Goal: Task Accomplishment & Management: Use online tool/utility

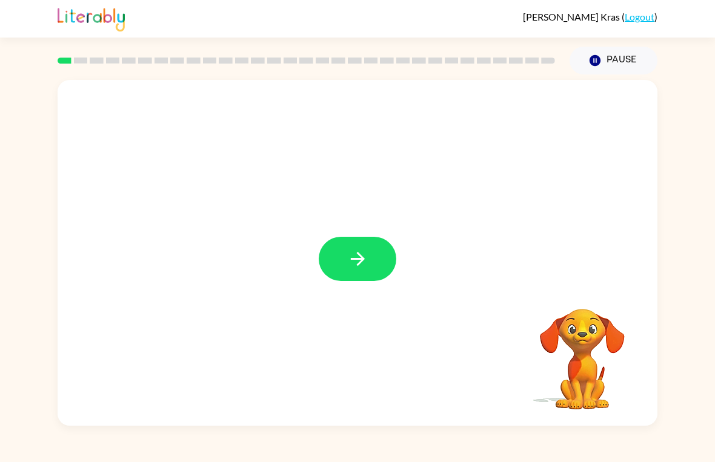
click at [336, 275] on button "button" at bounding box center [358, 259] width 78 height 44
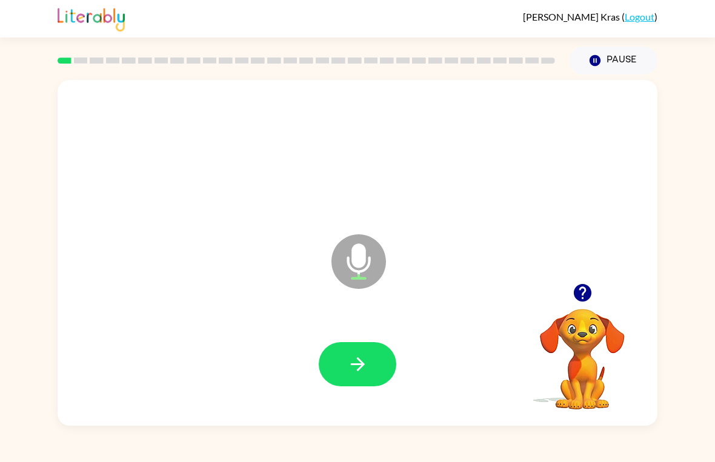
click at [355, 363] on icon "button" at bounding box center [357, 364] width 21 height 21
click at [352, 365] on icon "button" at bounding box center [357, 365] width 14 height 14
click at [353, 355] on icon "button" at bounding box center [357, 364] width 21 height 21
click at [361, 361] on icon "button" at bounding box center [357, 365] width 14 height 14
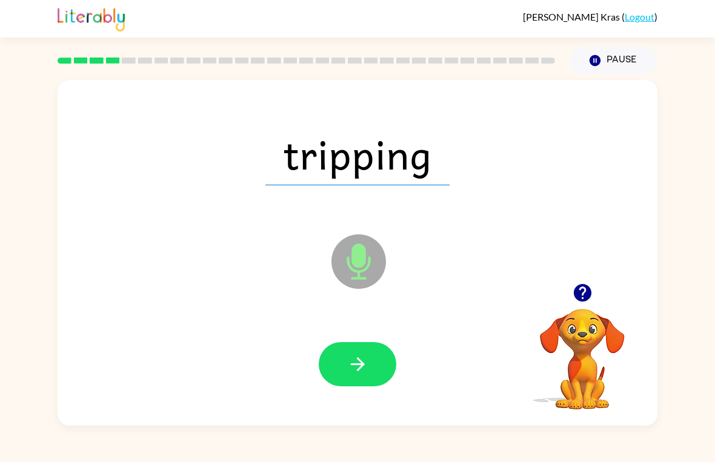
click at [361, 364] on icon "button" at bounding box center [357, 365] width 14 height 14
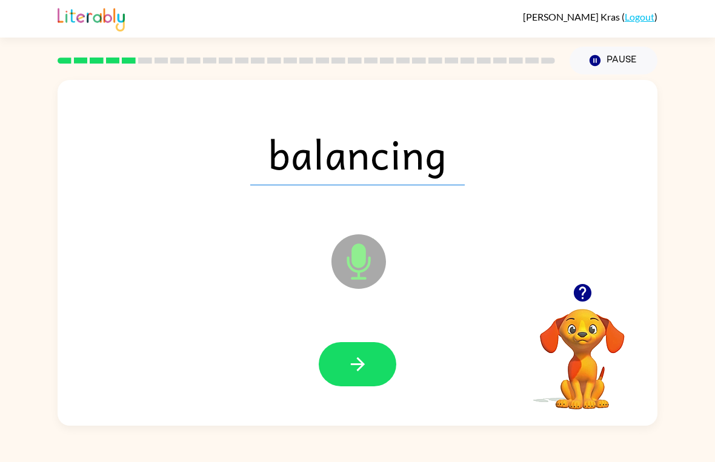
click at [361, 370] on icon "button" at bounding box center [357, 364] width 21 height 21
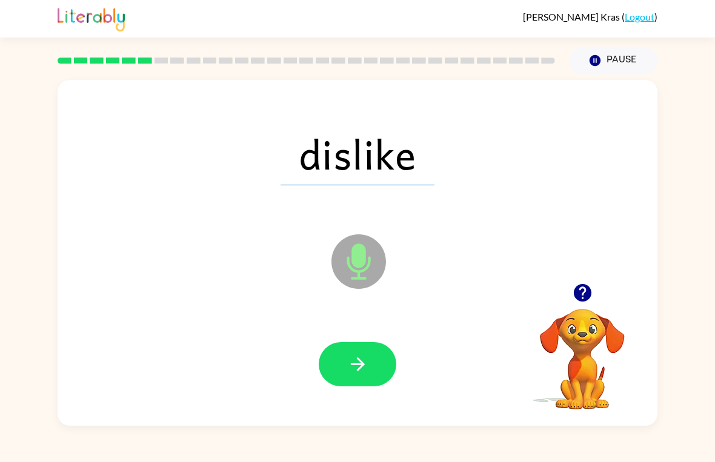
click at [363, 365] on icon "button" at bounding box center [357, 365] width 14 height 14
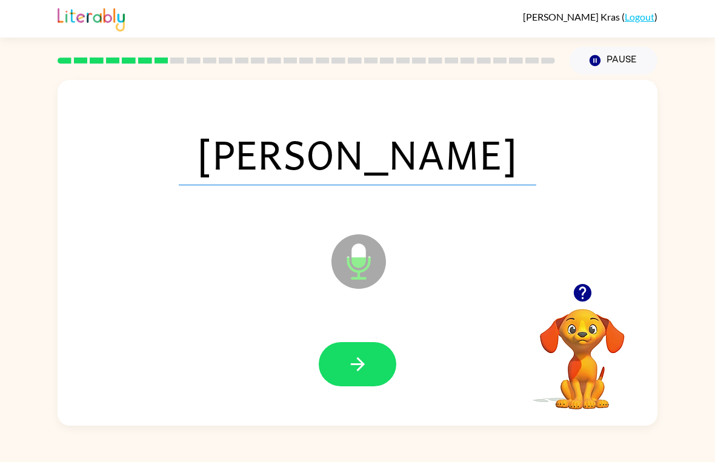
click at [350, 356] on icon "button" at bounding box center [357, 364] width 21 height 21
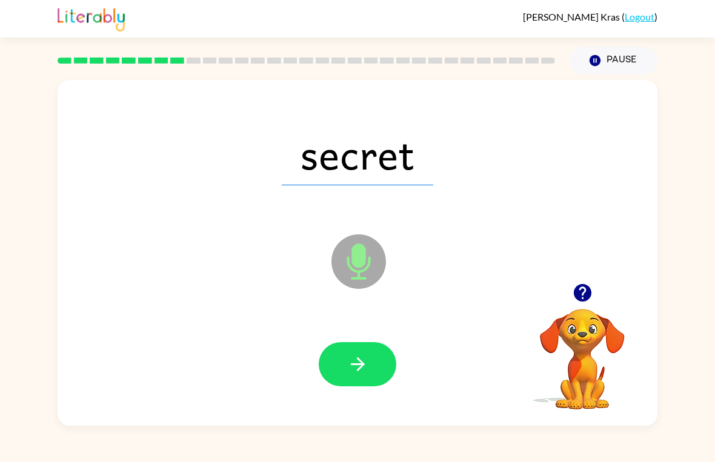
click at [362, 356] on icon "button" at bounding box center [357, 364] width 21 height 21
click at [360, 339] on div at bounding box center [358, 364] width 576 height 99
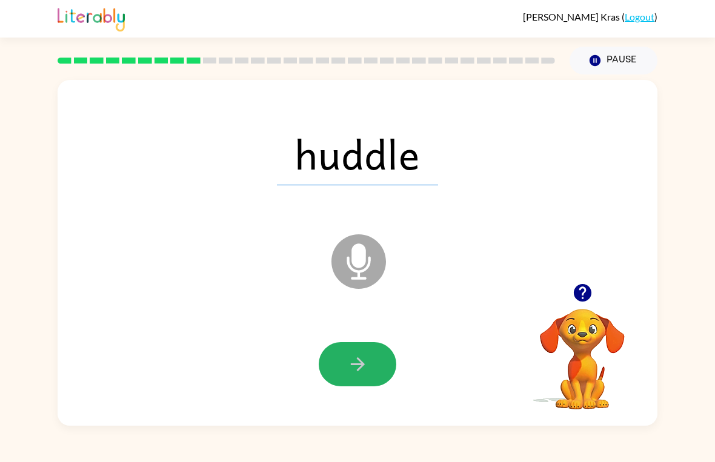
click at [361, 364] on icon "button" at bounding box center [357, 365] width 14 height 14
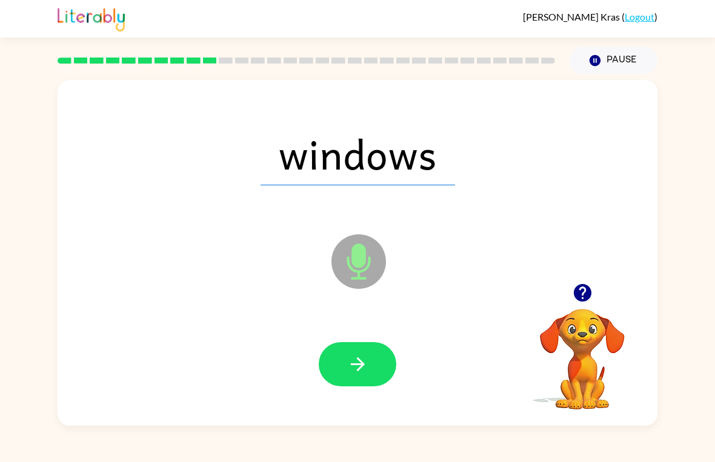
click at [349, 364] on icon "button" at bounding box center [357, 364] width 21 height 21
click at [368, 376] on button "button" at bounding box center [358, 364] width 78 height 44
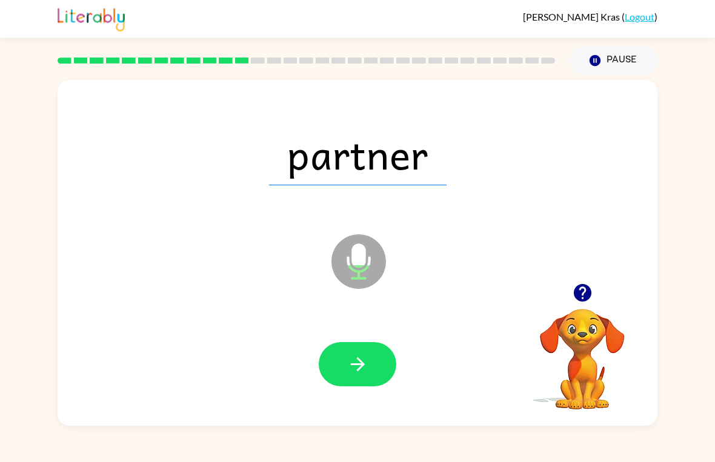
click at [355, 361] on icon "button" at bounding box center [357, 364] width 21 height 21
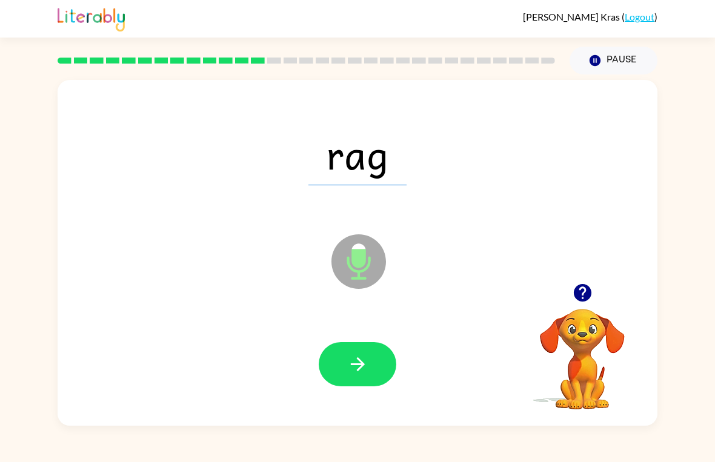
click at [368, 369] on icon "button" at bounding box center [357, 364] width 21 height 21
click at [355, 365] on icon "button" at bounding box center [357, 365] width 14 height 14
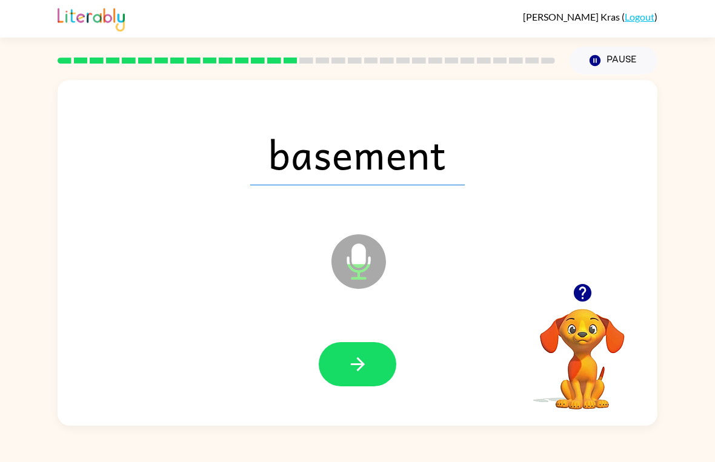
click at [352, 349] on button "button" at bounding box center [358, 364] width 78 height 44
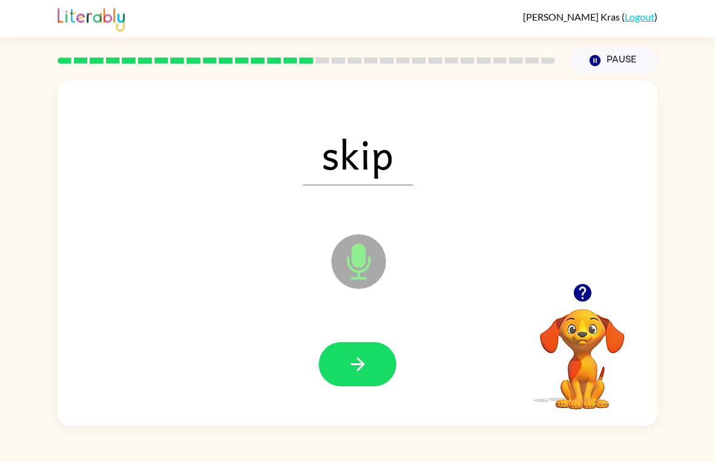
click at [356, 364] on icon "button" at bounding box center [357, 365] width 14 height 14
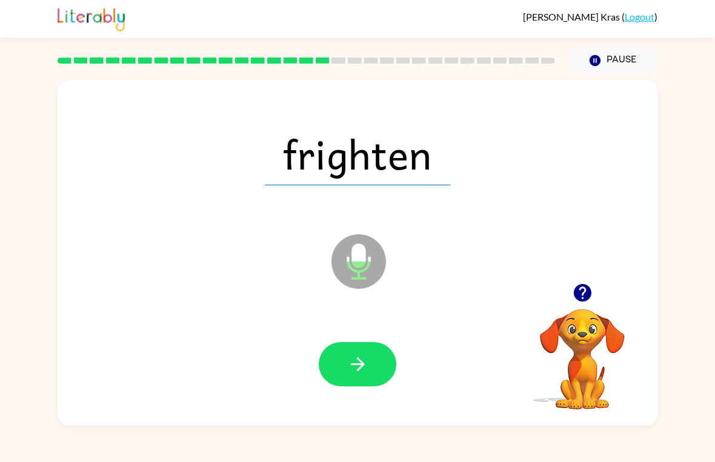
click at [373, 365] on button "button" at bounding box center [358, 364] width 78 height 44
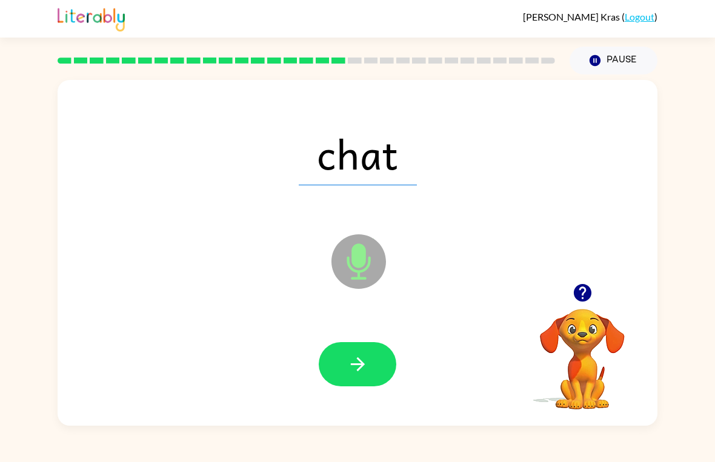
click at [356, 360] on icon "button" at bounding box center [357, 364] width 21 height 21
click at [361, 361] on icon "button" at bounding box center [357, 365] width 14 height 14
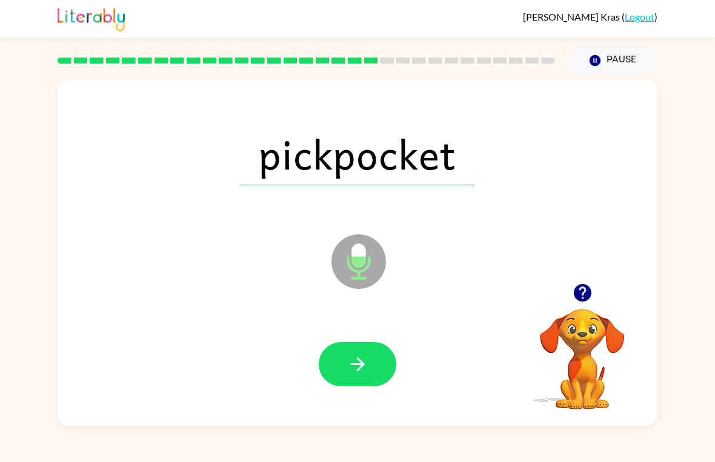
click at [373, 342] on button "button" at bounding box center [358, 364] width 78 height 44
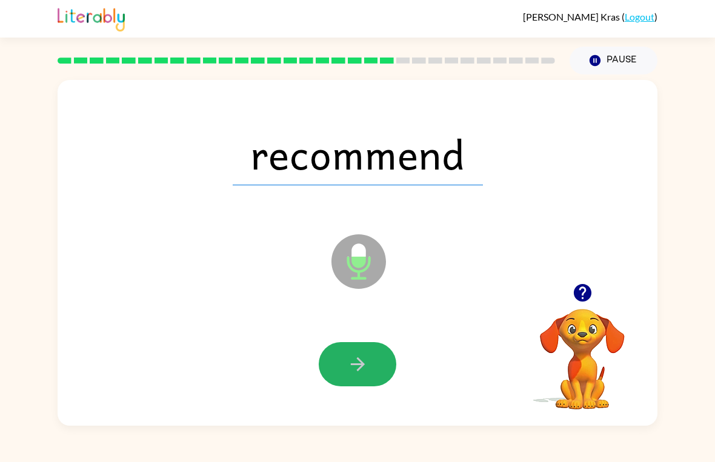
click at [378, 368] on button "button" at bounding box center [358, 364] width 78 height 44
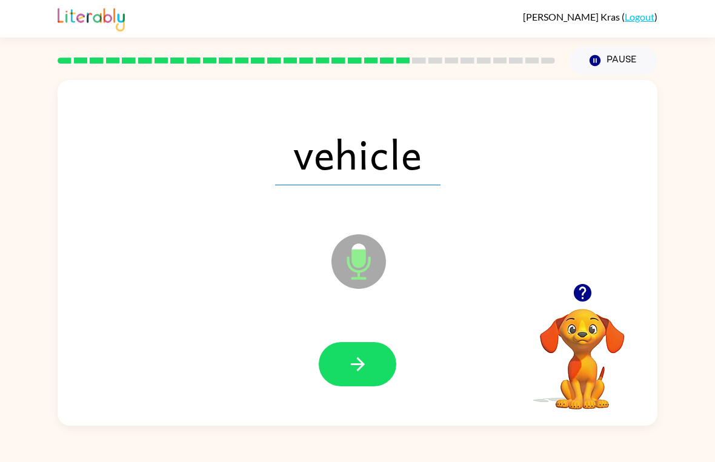
click at [379, 352] on button "button" at bounding box center [358, 364] width 78 height 44
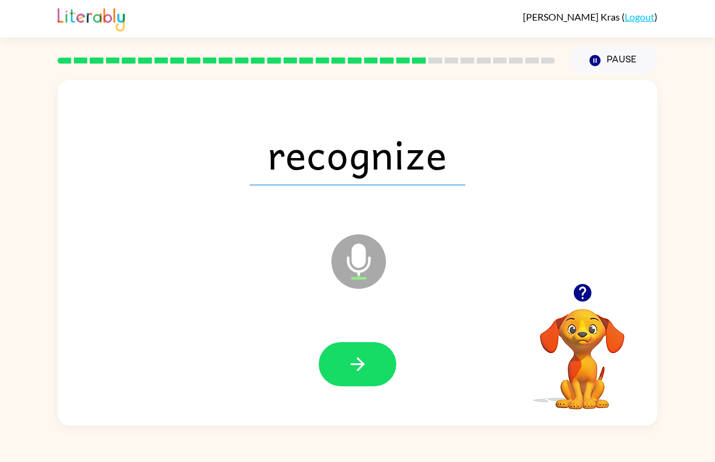
click at [358, 358] on icon "button" at bounding box center [357, 365] width 14 height 14
click at [357, 358] on div at bounding box center [358, 364] width 78 height 44
click at [353, 372] on div at bounding box center [358, 364] width 78 height 44
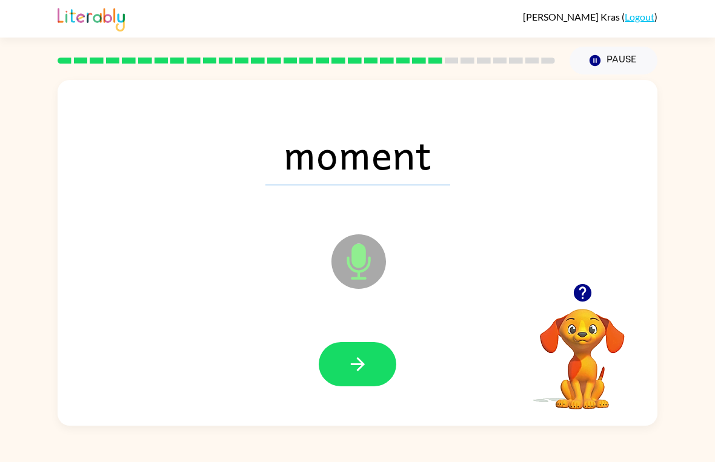
click at [367, 375] on icon "button" at bounding box center [357, 364] width 21 height 21
click at [376, 367] on button "button" at bounding box center [358, 364] width 78 height 44
click at [361, 362] on icon "button" at bounding box center [357, 365] width 14 height 14
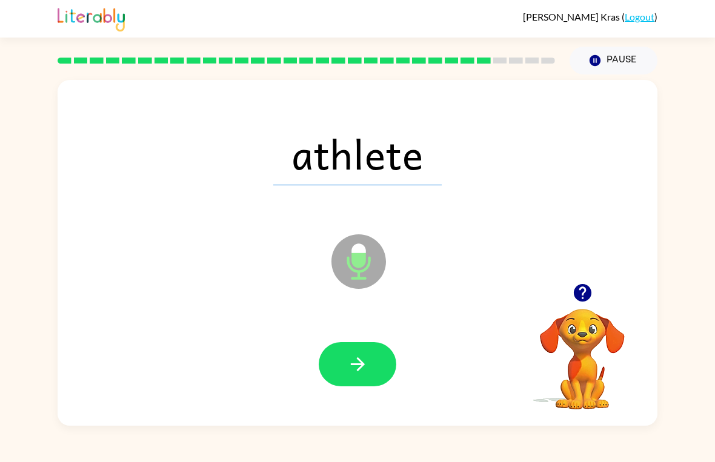
click at [364, 370] on icon "button" at bounding box center [357, 364] width 21 height 21
click at [361, 364] on icon "button" at bounding box center [357, 365] width 14 height 14
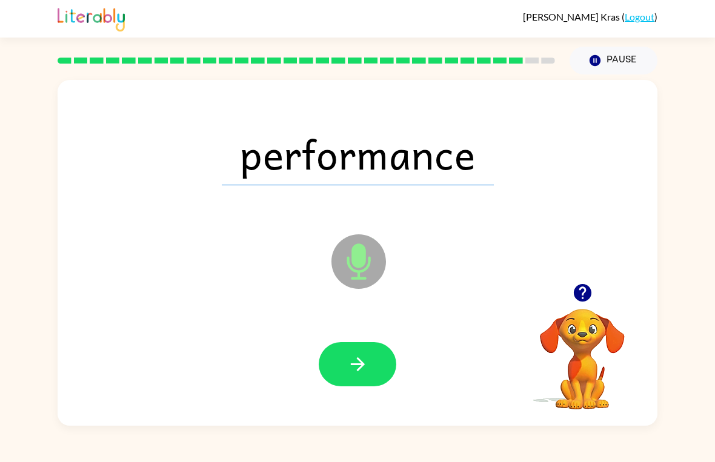
click at [354, 370] on icon "button" at bounding box center [357, 364] width 21 height 21
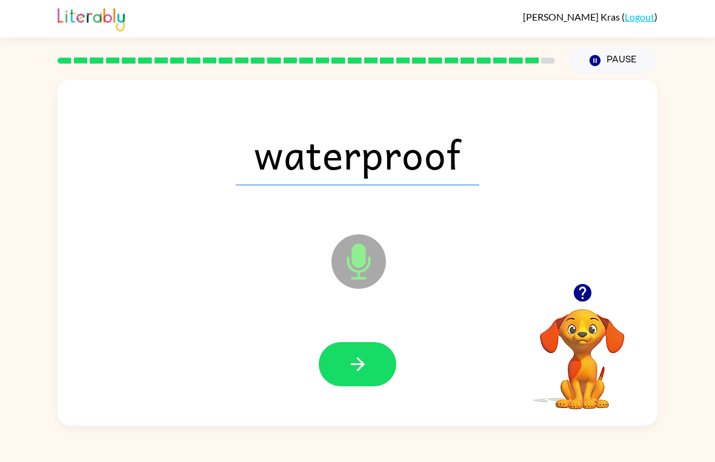
click at [355, 368] on icon "button" at bounding box center [357, 364] width 21 height 21
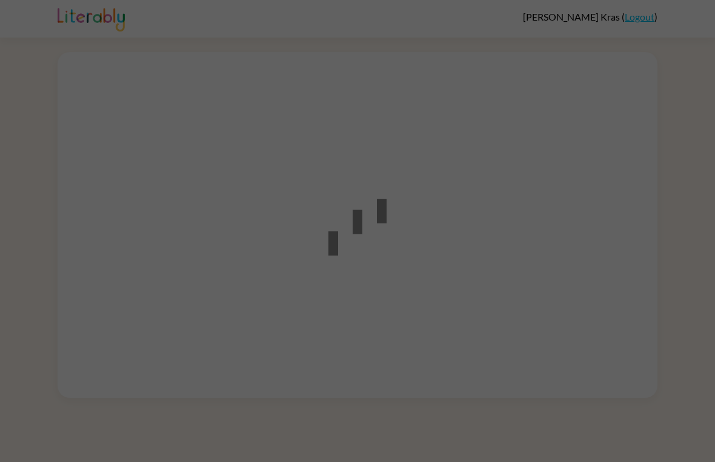
click at [595, 297] on div at bounding box center [357, 231] width 715 height 462
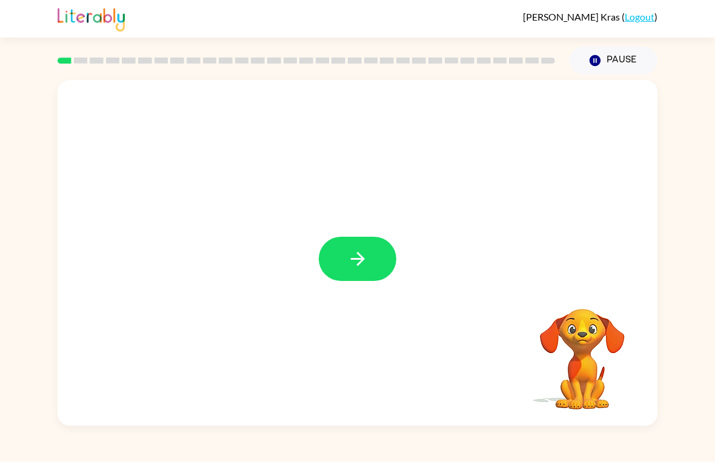
click at [348, 263] on icon "button" at bounding box center [357, 259] width 21 height 21
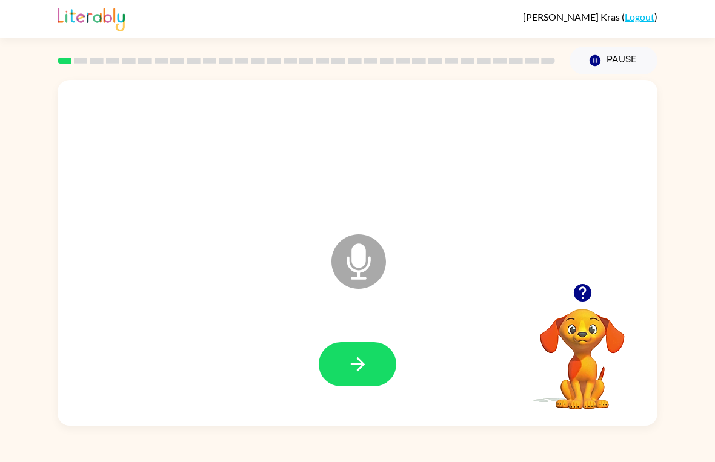
click at [350, 359] on icon "button" at bounding box center [357, 364] width 21 height 21
click at [350, 370] on icon "button" at bounding box center [357, 364] width 21 height 21
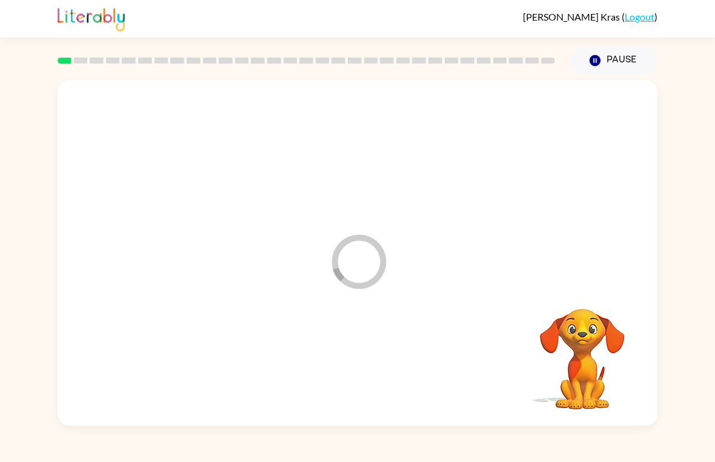
click at [350, 370] on div at bounding box center [358, 364] width 576 height 99
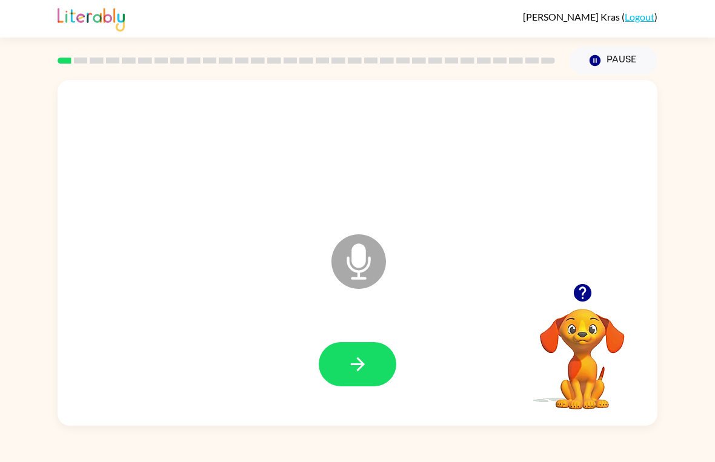
click at [342, 366] on button "button" at bounding box center [358, 364] width 78 height 44
click at [350, 361] on icon "button" at bounding box center [357, 364] width 21 height 21
click at [379, 377] on button "button" at bounding box center [358, 364] width 78 height 44
click at [365, 374] on icon "button" at bounding box center [357, 364] width 21 height 21
click at [356, 370] on icon "button" at bounding box center [357, 364] width 21 height 21
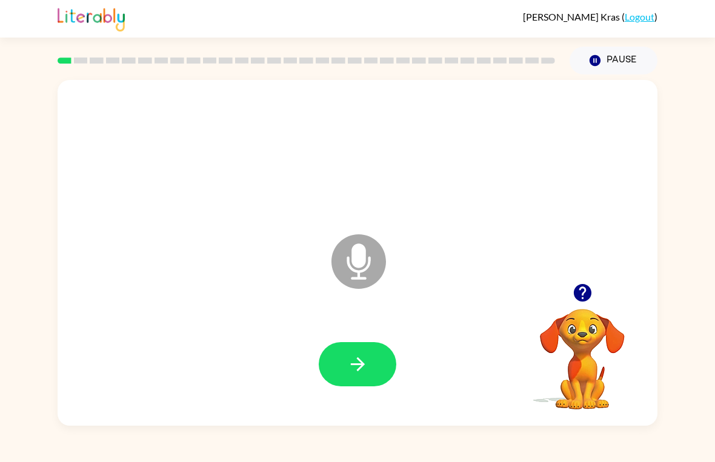
click at [362, 366] on icon "button" at bounding box center [357, 365] width 14 height 14
click at [3, 212] on div "Microphone The Microphone is here when it is your turn to talk Your browser mus…" at bounding box center [357, 251] width 715 height 352
click at [363, 354] on icon "button" at bounding box center [357, 364] width 21 height 21
click at [358, 378] on button "button" at bounding box center [358, 364] width 78 height 44
click at [370, 370] on button "button" at bounding box center [358, 364] width 78 height 44
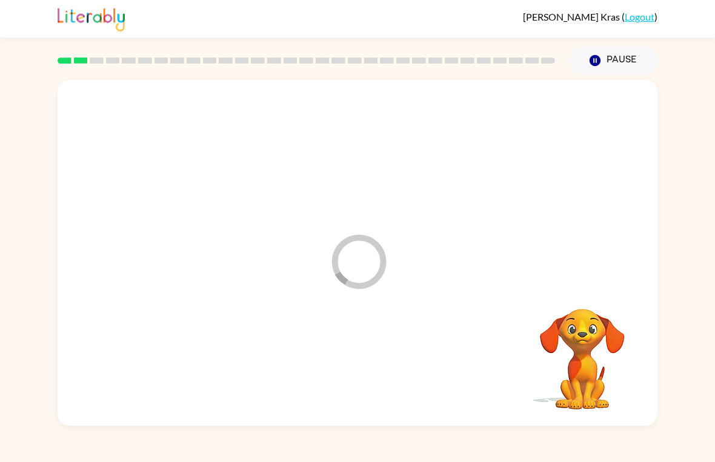
click at [699, 133] on div "Loader Your response is being sent to our graders Your browser must support pla…" at bounding box center [357, 251] width 715 height 352
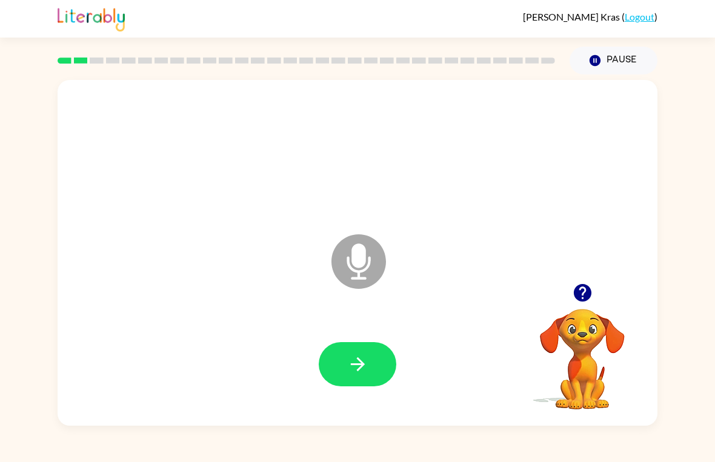
click at [350, 362] on icon "button" at bounding box center [357, 364] width 21 height 21
click at [357, 364] on icon "button" at bounding box center [357, 365] width 14 height 14
click at [358, 359] on icon "button" at bounding box center [357, 365] width 14 height 14
click at [370, 362] on button "button" at bounding box center [358, 364] width 78 height 44
click at [366, 364] on icon "button" at bounding box center [357, 364] width 21 height 21
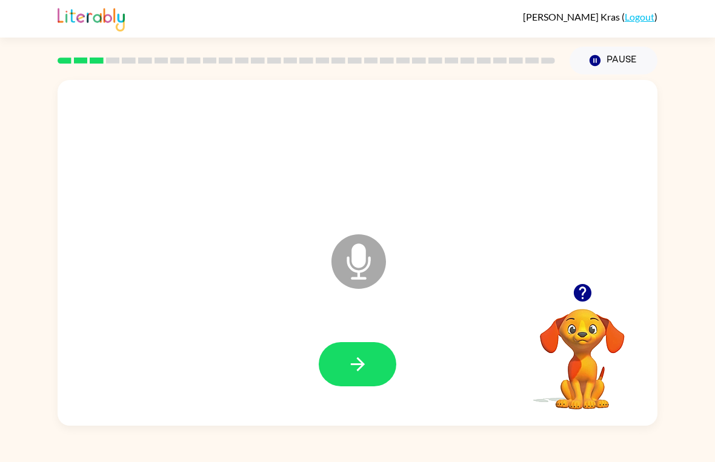
click at [349, 373] on icon "button" at bounding box center [357, 364] width 21 height 21
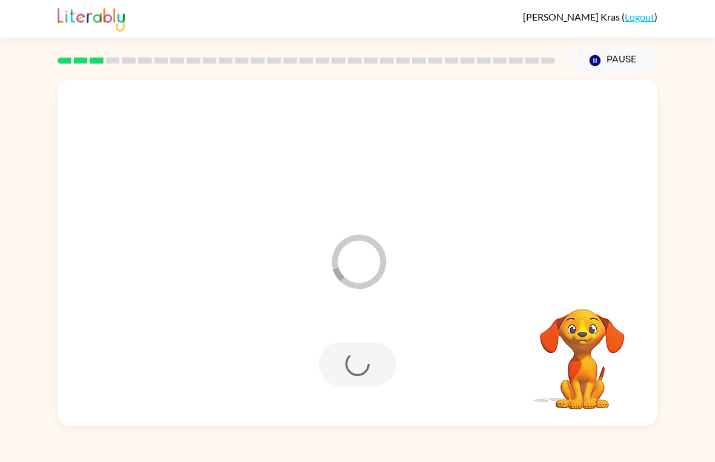
click at [340, 378] on div at bounding box center [358, 364] width 78 height 44
click at [339, 377] on div at bounding box center [358, 364] width 78 height 44
click at [347, 378] on div at bounding box center [358, 364] width 78 height 44
click at [341, 376] on div at bounding box center [358, 364] width 78 height 44
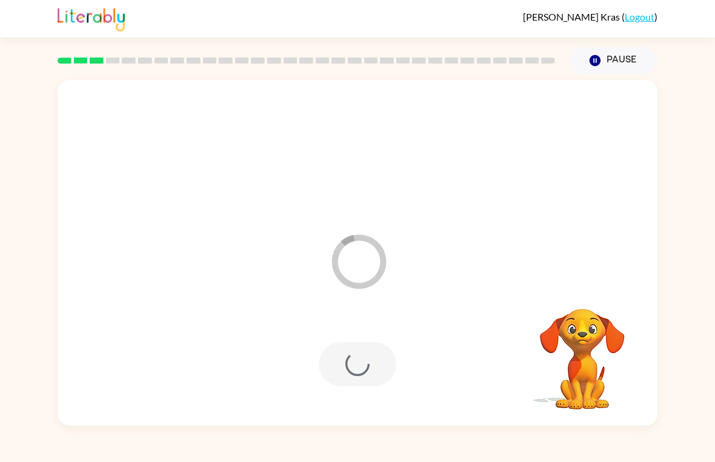
click at [339, 385] on div at bounding box center [358, 364] width 78 height 44
click at [362, 362] on div at bounding box center [358, 364] width 78 height 44
click at [341, 413] on div at bounding box center [358, 364] width 576 height 99
click at [340, 413] on div at bounding box center [358, 364] width 576 height 99
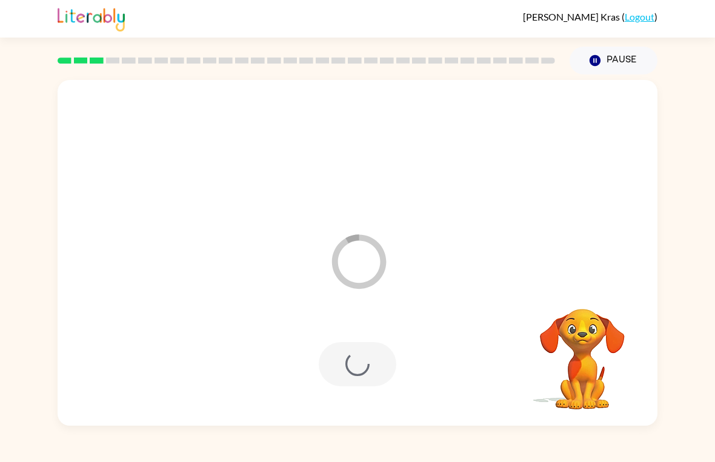
click at [344, 404] on div at bounding box center [358, 364] width 576 height 99
click at [386, 429] on div "Logan Kras ( Logout ) Pause Pause Loader Your response is being sent to our gra…" at bounding box center [357, 231] width 715 height 462
click at [388, 364] on div at bounding box center [358, 364] width 78 height 44
click at [369, 194] on div at bounding box center [358, 153] width 576 height 99
click at [377, 365] on div at bounding box center [358, 364] width 78 height 44
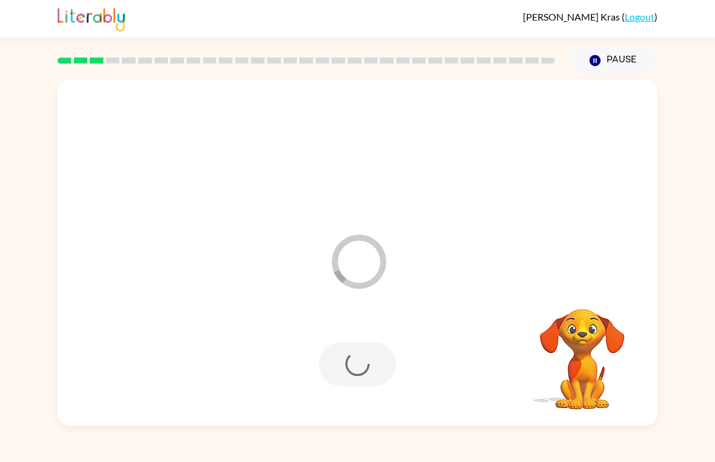
click at [627, 68] on button "Pause Pause" at bounding box center [614, 61] width 88 height 28
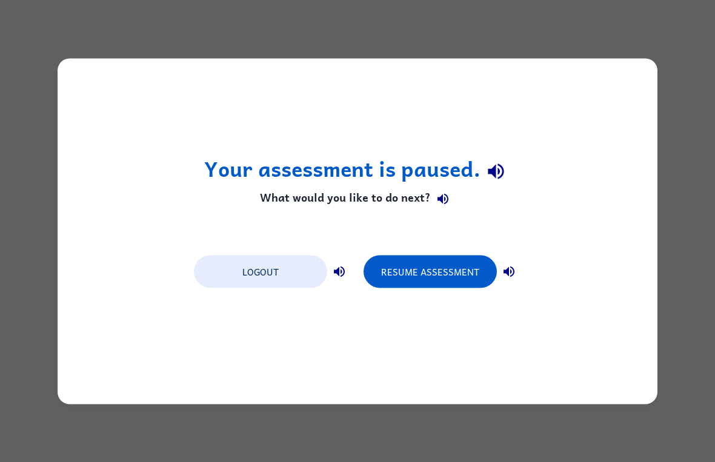
click at [421, 273] on button "Resume Assessment" at bounding box center [430, 271] width 133 height 33
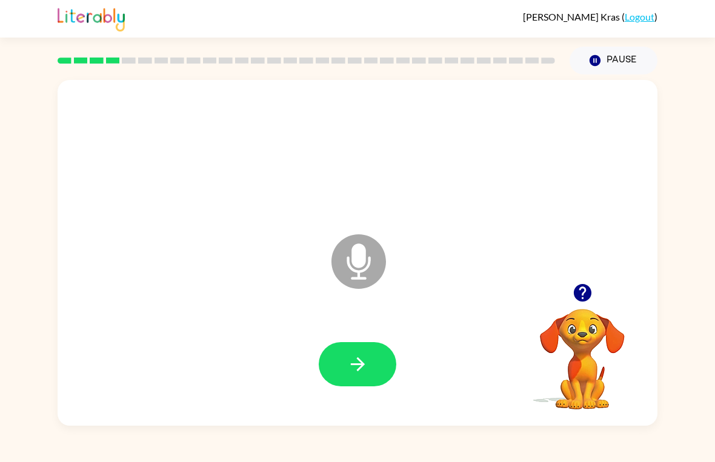
click at [360, 369] on icon "button" at bounding box center [357, 365] width 14 height 14
click at [352, 360] on icon "button" at bounding box center [357, 364] width 21 height 21
click at [366, 351] on button "button" at bounding box center [358, 364] width 78 height 44
click at [376, 367] on button "button" at bounding box center [358, 364] width 78 height 44
click at [622, 55] on button "Pause Pause" at bounding box center [614, 61] width 88 height 28
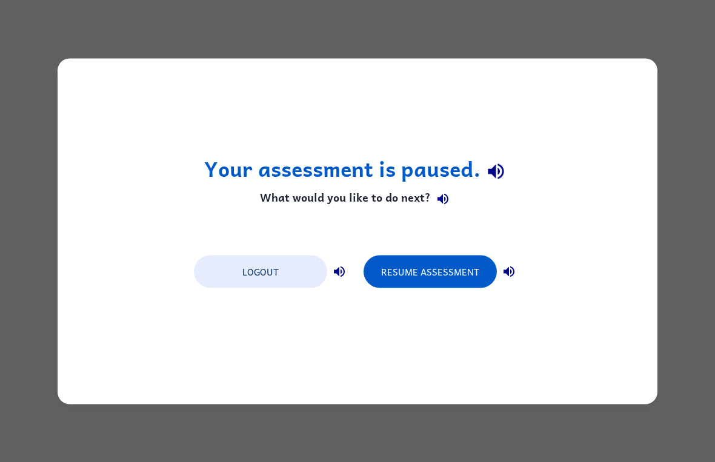
click at [431, 271] on button "Resume Assessment" at bounding box center [430, 271] width 133 height 33
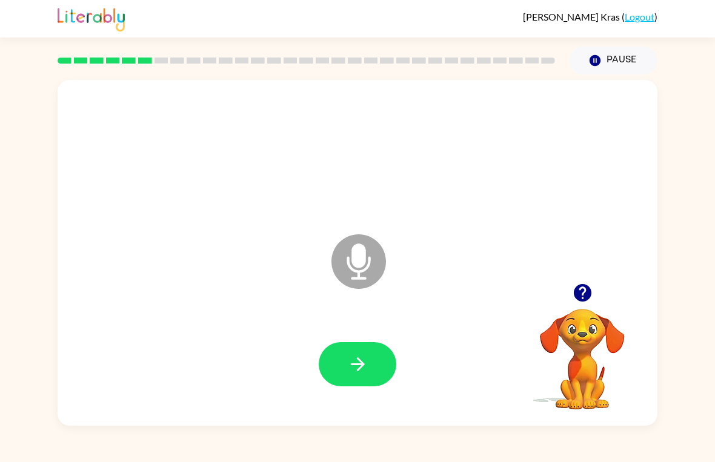
click at [351, 349] on button "button" at bounding box center [358, 364] width 78 height 44
click at [377, 365] on button "button" at bounding box center [358, 364] width 78 height 44
click at [359, 368] on icon "button" at bounding box center [357, 364] width 21 height 21
click at [340, 361] on button "button" at bounding box center [358, 364] width 78 height 44
click at [351, 373] on icon "button" at bounding box center [357, 364] width 21 height 21
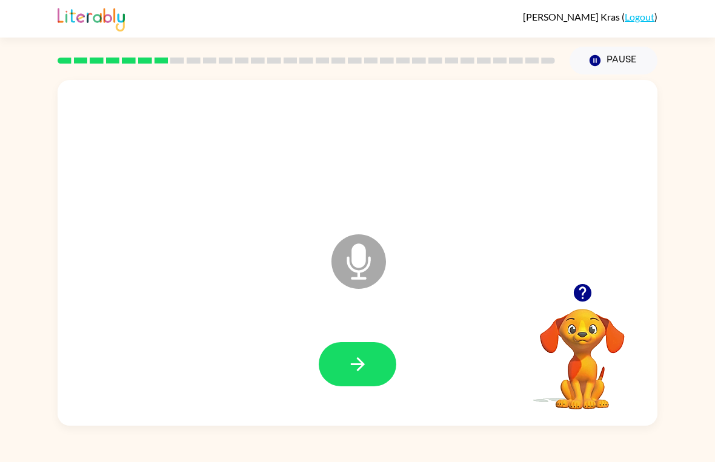
click at [346, 366] on button "button" at bounding box center [358, 364] width 78 height 44
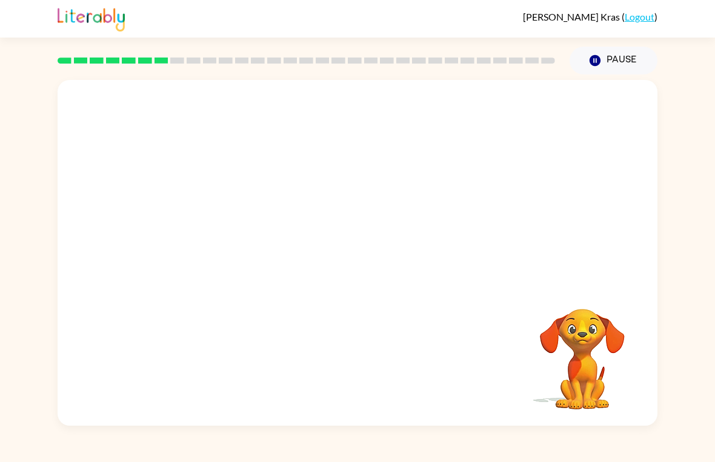
click at [625, 70] on button "Pause Pause" at bounding box center [614, 61] width 88 height 28
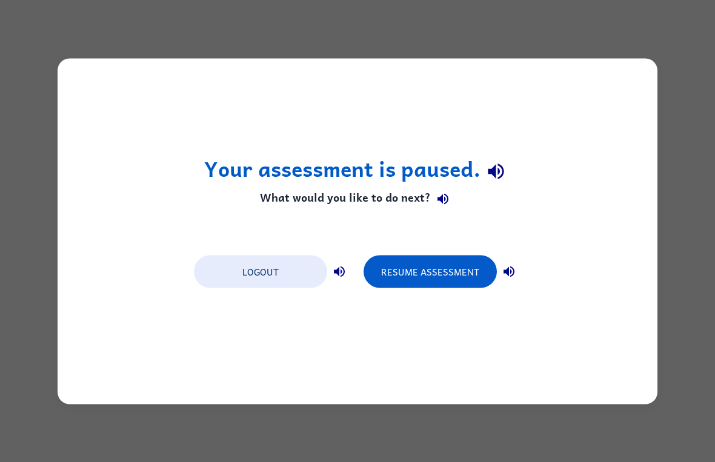
click at [624, 70] on div "Your assessment is paused. What would you like to do next? Logout Resume Assess…" at bounding box center [358, 231] width 600 height 346
click at [421, 278] on button "Resume Assessment" at bounding box center [430, 271] width 133 height 33
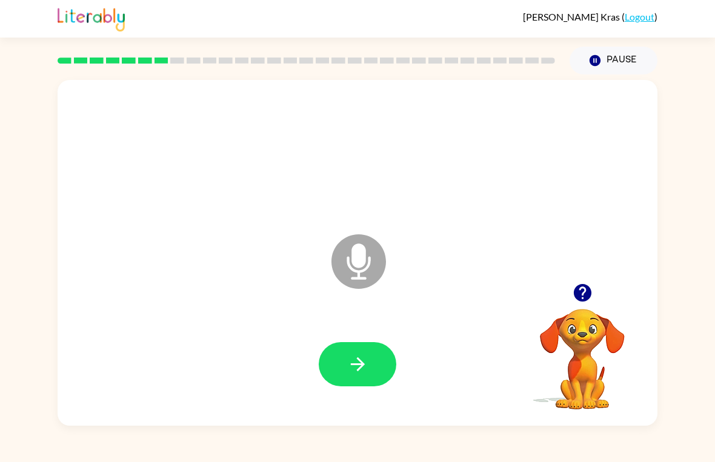
click at [355, 356] on icon "button" at bounding box center [357, 364] width 21 height 21
click at [338, 359] on button "button" at bounding box center [358, 364] width 78 height 44
click at [356, 351] on button "button" at bounding box center [358, 364] width 78 height 44
click at [374, 362] on button "button" at bounding box center [358, 364] width 78 height 44
click at [351, 368] on icon "button" at bounding box center [357, 364] width 21 height 21
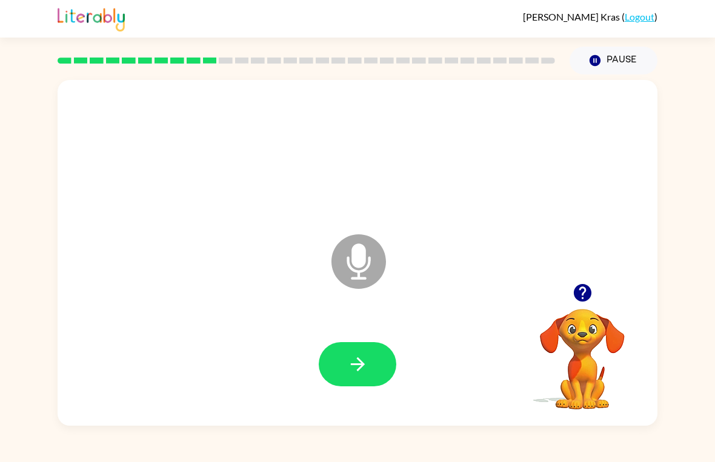
click at [355, 369] on icon "button" at bounding box center [357, 364] width 21 height 21
click at [364, 351] on button "button" at bounding box center [358, 364] width 78 height 44
click at [585, 291] on icon "button" at bounding box center [582, 292] width 21 height 21
click at [387, 367] on button "button" at bounding box center [358, 364] width 78 height 44
click at [371, 364] on button "button" at bounding box center [358, 364] width 78 height 44
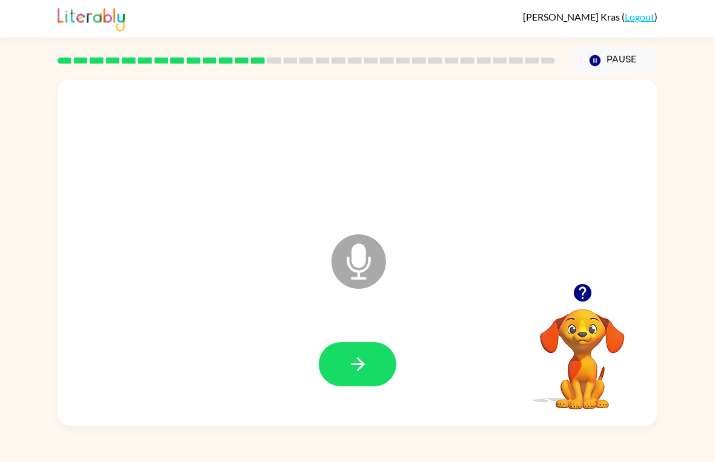
click at [353, 357] on icon "button" at bounding box center [357, 364] width 21 height 21
click at [352, 367] on icon "button" at bounding box center [357, 364] width 21 height 21
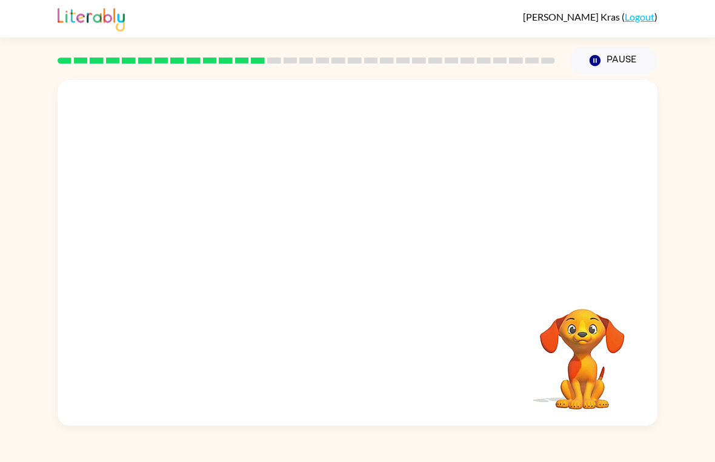
click at [498, 416] on div at bounding box center [358, 253] width 600 height 346
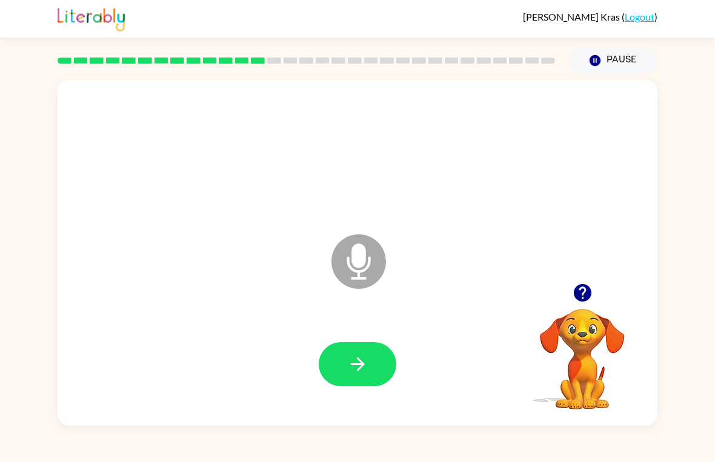
click at [346, 352] on button "button" at bounding box center [358, 364] width 78 height 44
click at [349, 351] on button "button" at bounding box center [358, 364] width 78 height 44
click at [361, 357] on icon "button" at bounding box center [357, 364] width 21 height 21
click at [364, 350] on button "button" at bounding box center [358, 364] width 78 height 44
click at [378, 360] on button "button" at bounding box center [358, 364] width 78 height 44
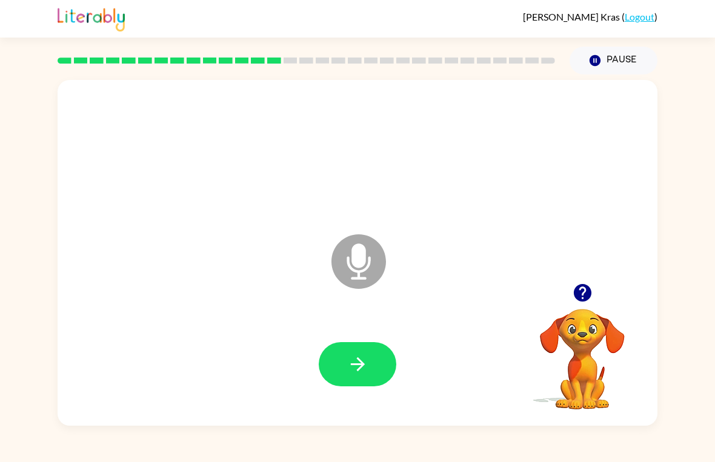
click at [342, 337] on div at bounding box center [358, 364] width 576 height 99
click at [388, 356] on button "button" at bounding box center [358, 364] width 78 height 44
click at [340, 361] on button "button" at bounding box center [358, 364] width 78 height 44
click at [357, 378] on button "button" at bounding box center [358, 364] width 78 height 44
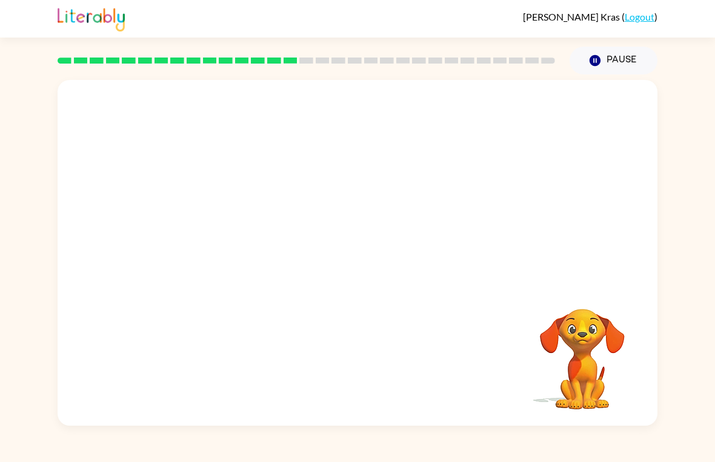
click at [613, 59] on button "Pause Pause" at bounding box center [614, 61] width 88 height 28
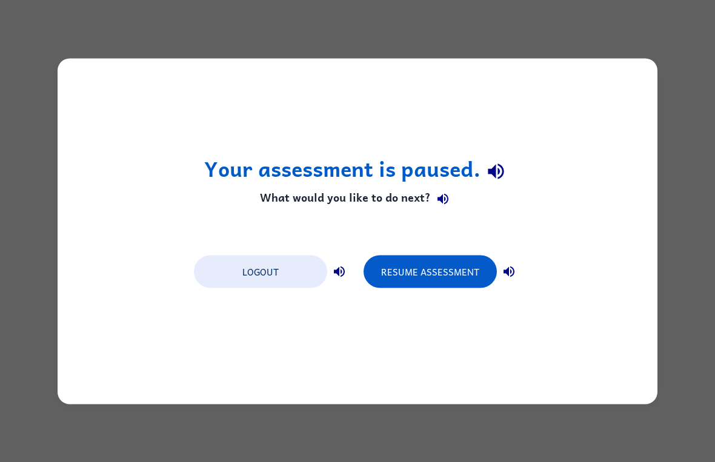
click at [430, 274] on button "Resume Assessment" at bounding box center [430, 271] width 133 height 33
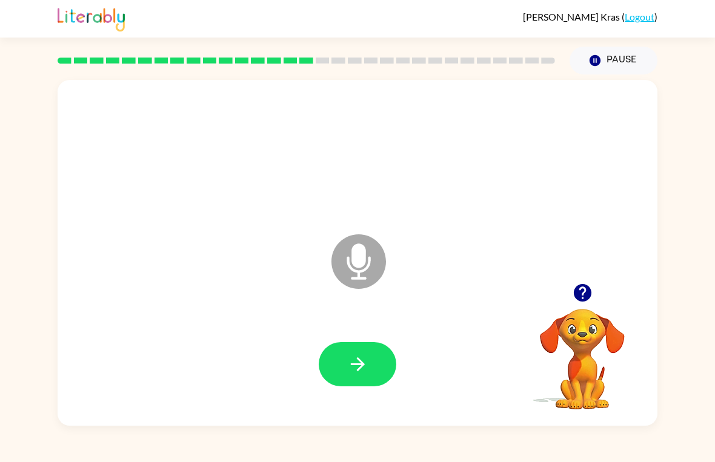
click at [372, 352] on button "button" at bounding box center [358, 364] width 78 height 44
click at [352, 362] on icon "button" at bounding box center [357, 364] width 21 height 21
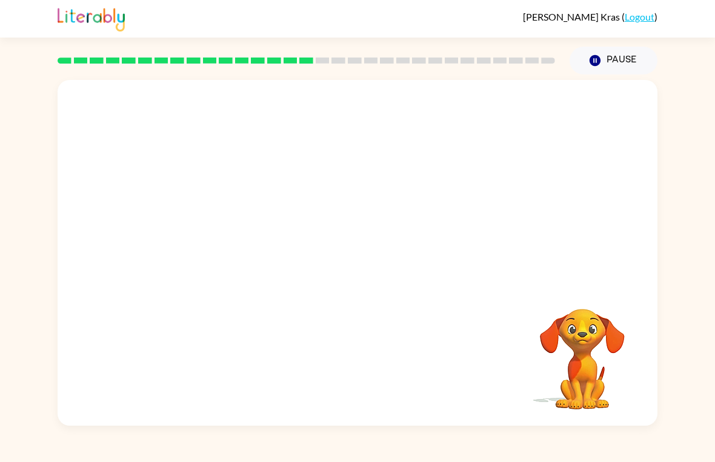
click at [617, 59] on button "Pause Pause" at bounding box center [614, 61] width 88 height 28
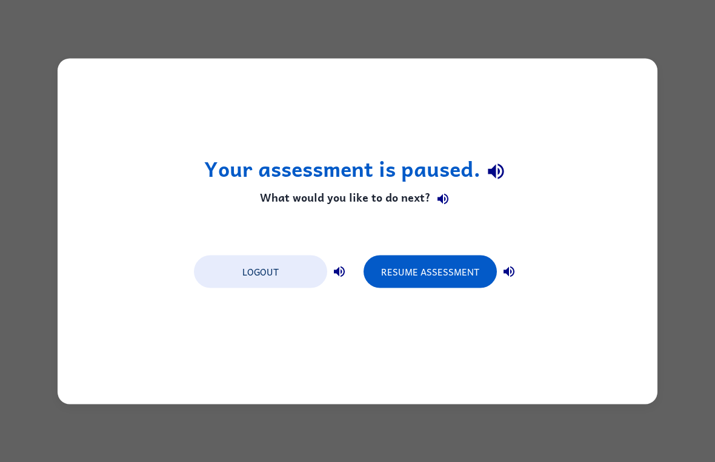
click at [398, 269] on button "Resume Assessment" at bounding box center [430, 271] width 133 height 33
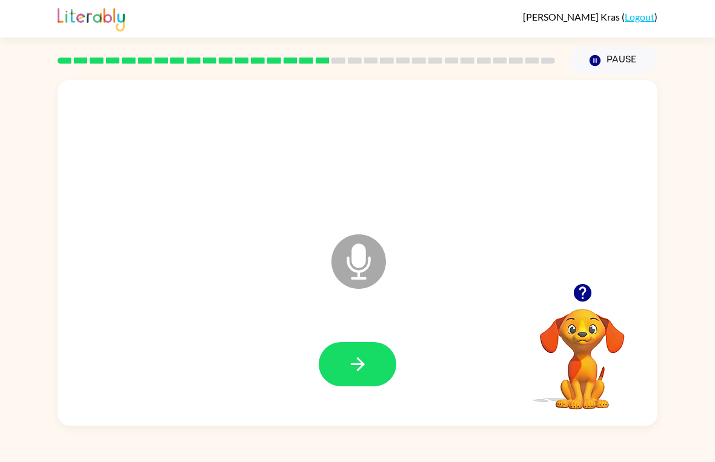
click at [358, 369] on icon "button" at bounding box center [357, 364] width 21 height 21
click at [361, 353] on button "button" at bounding box center [358, 364] width 78 height 44
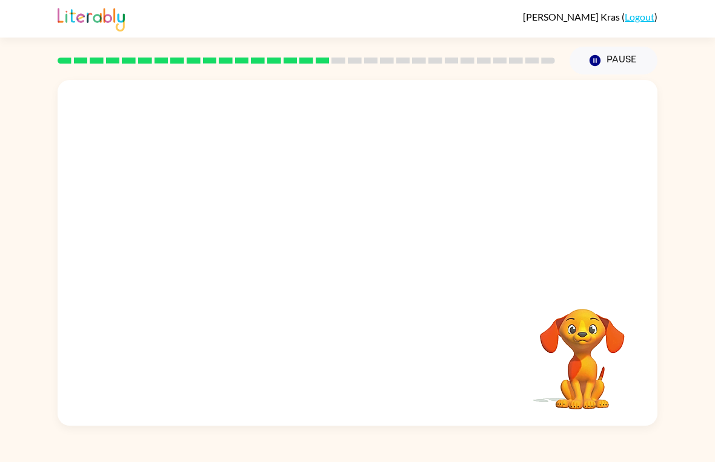
click at [612, 63] on button "Pause Pause" at bounding box center [614, 61] width 88 height 28
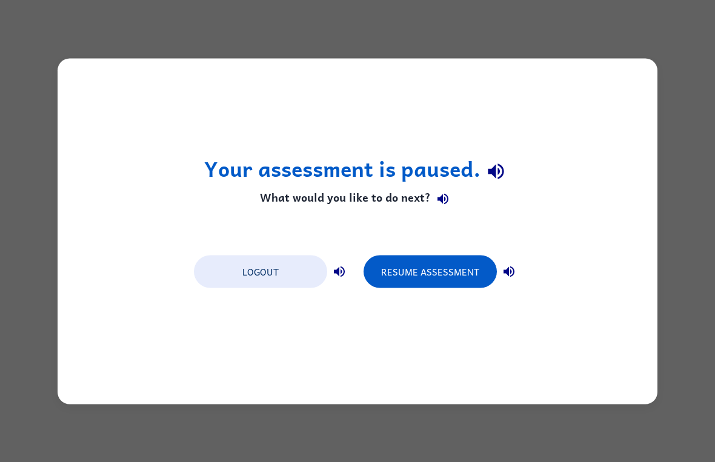
click at [435, 263] on button "Resume Assessment" at bounding box center [430, 271] width 133 height 33
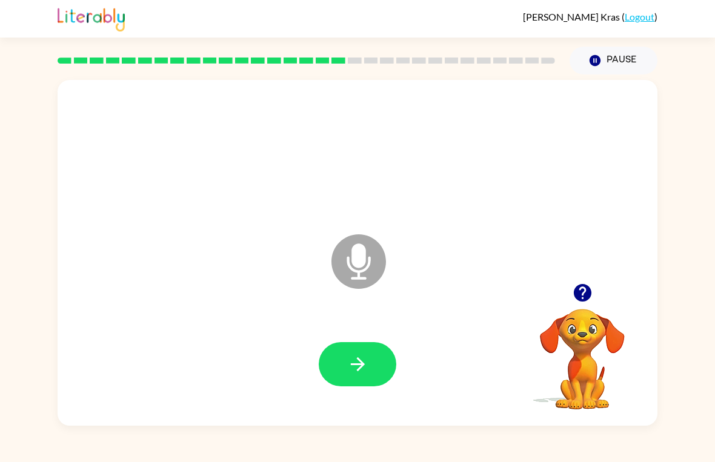
click at [346, 373] on button "button" at bounding box center [358, 364] width 78 height 44
click at [583, 56] on button "Pause Pause" at bounding box center [614, 61] width 88 height 28
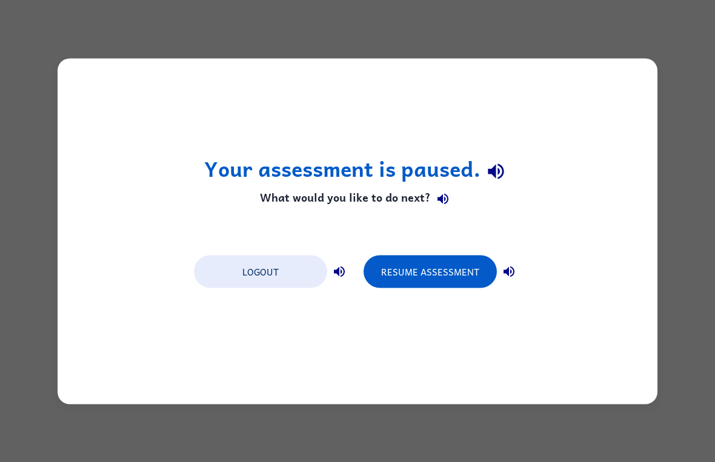
click at [447, 282] on button "Resume Assessment" at bounding box center [430, 271] width 133 height 33
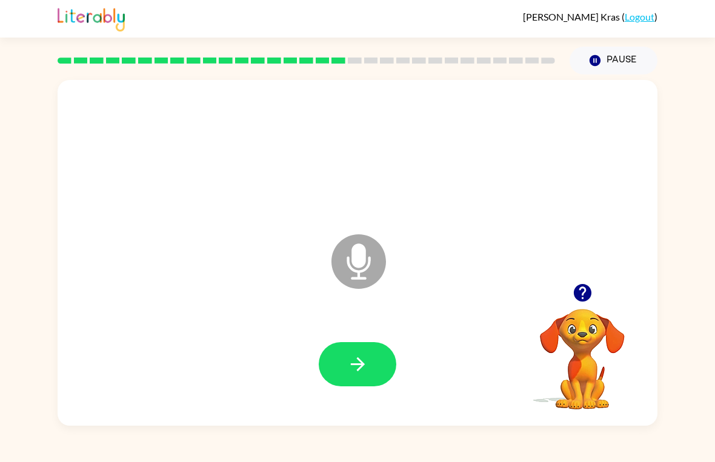
click at [377, 364] on button "button" at bounding box center [358, 364] width 78 height 44
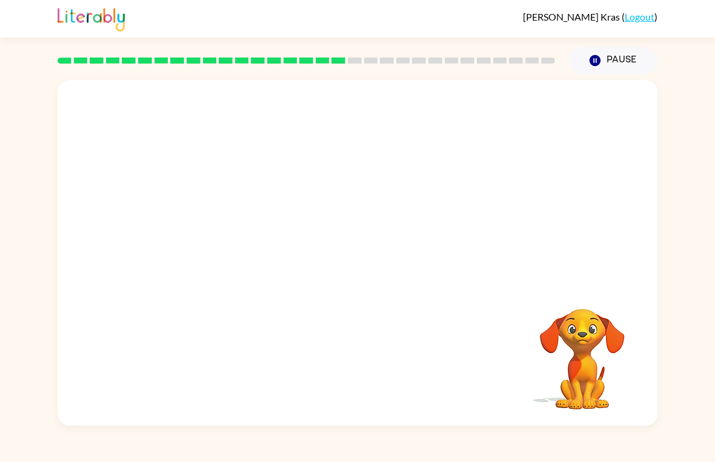
click at [604, 59] on button "Pause Pause" at bounding box center [614, 61] width 88 height 28
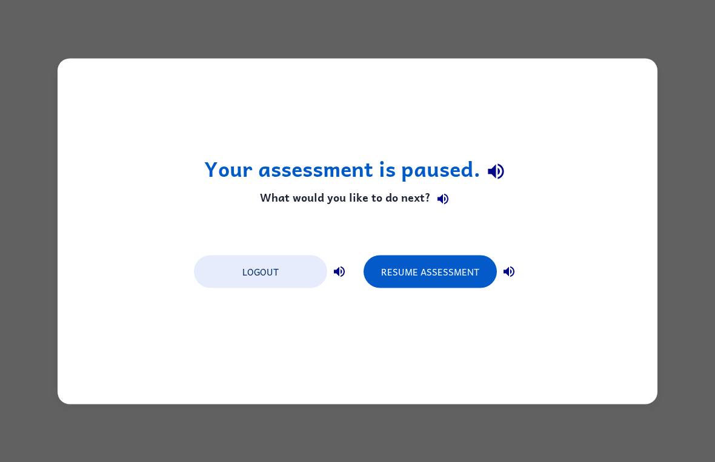
click at [407, 269] on button "Resume Assessment" at bounding box center [430, 271] width 133 height 33
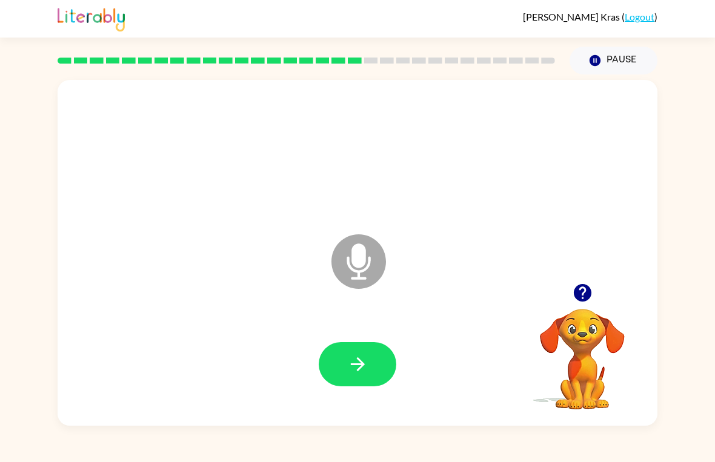
click at [356, 369] on icon "button" at bounding box center [357, 364] width 21 height 21
click at [359, 373] on icon "button" at bounding box center [357, 364] width 21 height 21
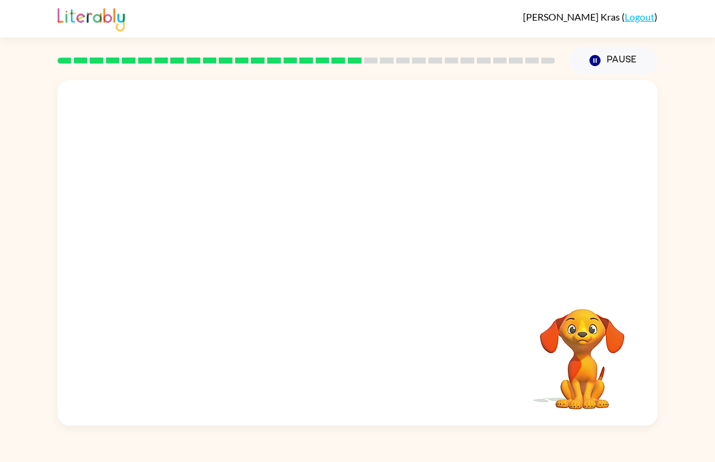
click at [622, 67] on button "Pause Pause" at bounding box center [614, 61] width 88 height 28
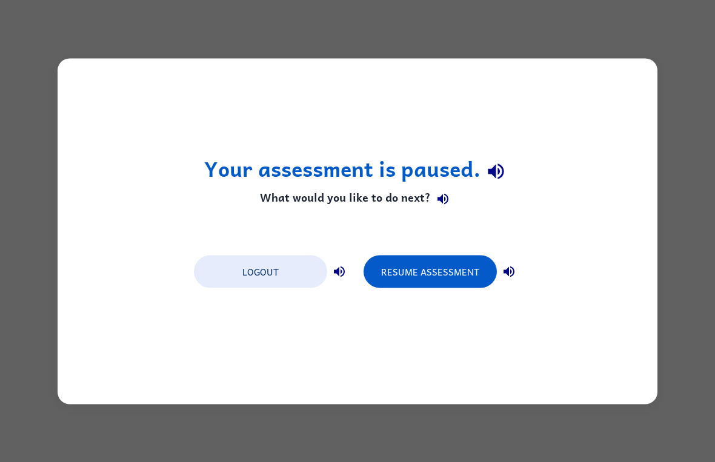
click at [442, 235] on div "Your assessment is paused. What would you like to do next? Logout Resume Assess…" at bounding box center [358, 231] width 600 height 346
click at [415, 278] on button "Resume Assessment" at bounding box center [430, 271] width 133 height 33
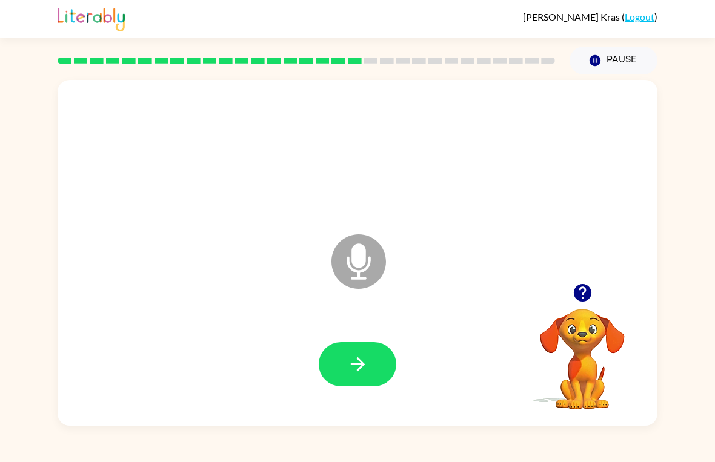
click at [365, 364] on icon "button" at bounding box center [357, 364] width 21 height 21
click at [360, 356] on icon "button" at bounding box center [357, 364] width 21 height 21
click at [344, 369] on button "button" at bounding box center [358, 364] width 78 height 44
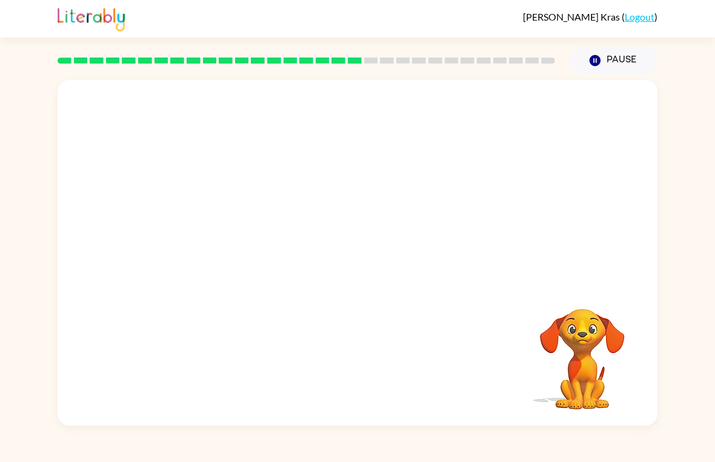
click at [616, 58] on button "Pause Pause" at bounding box center [614, 61] width 88 height 28
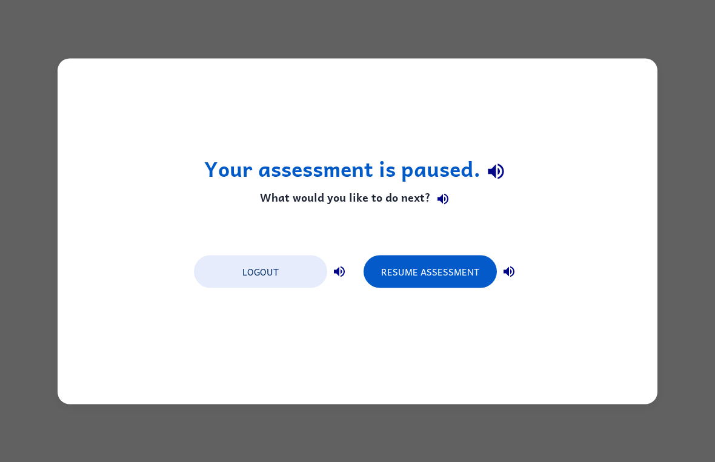
click at [440, 272] on button "Resume Assessment" at bounding box center [430, 271] width 133 height 33
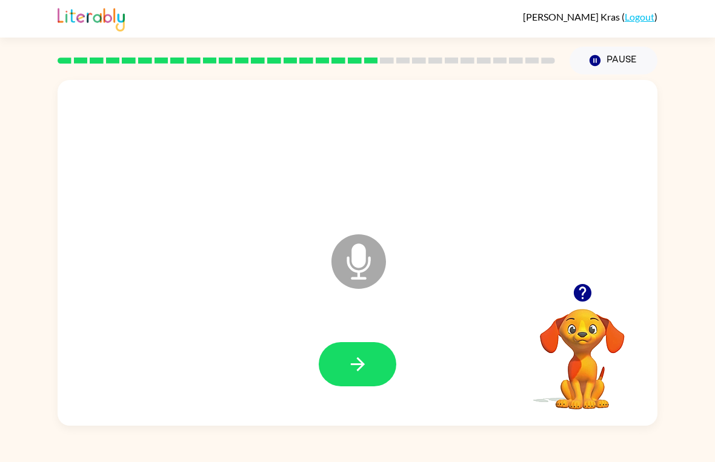
click at [341, 369] on button "button" at bounding box center [358, 364] width 78 height 44
click at [338, 358] on button "button" at bounding box center [358, 364] width 78 height 44
click at [584, 299] on icon "button" at bounding box center [582, 293] width 18 height 18
click at [367, 368] on icon "button" at bounding box center [357, 364] width 21 height 21
click at [374, 364] on button "button" at bounding box center [358, 364] width 78 height 44
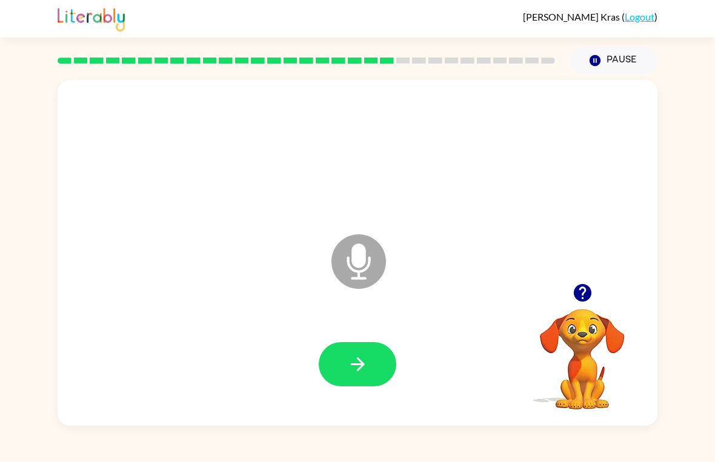
click at [368, 376] on button "button" at bounding box center [358, 364] width 78 height 44
click at [371, 360] on button "button" at bounding box center [358, 364] width 78 height 44
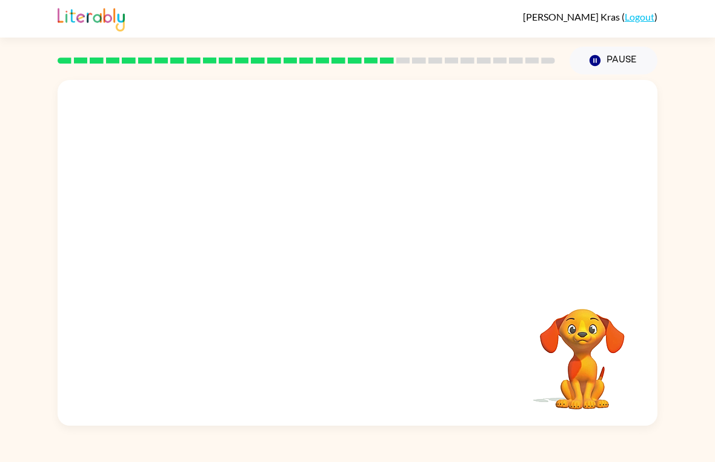
click at [619, 58] on button "Pause Pause" at bounding box center [614, 61] width 88 height 28
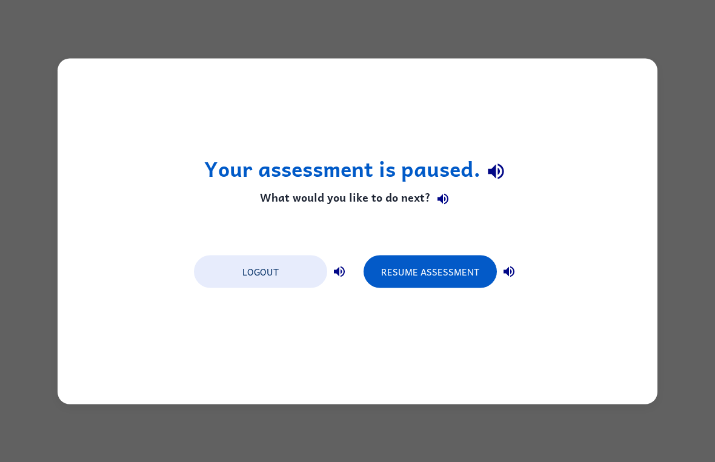
click at [422, 264] on button "Resume Assessment" at bounding box center [430, 271] width 133 height 33
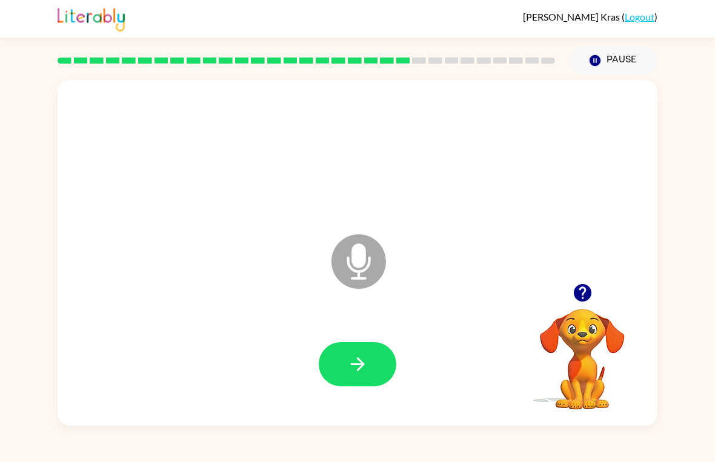
click at [369, 369] on button "button" at bounding box center [358, 364] width 78 height 44
click at [373, 359] on button "button" at bounding box center [358, 364] width 78 height 44
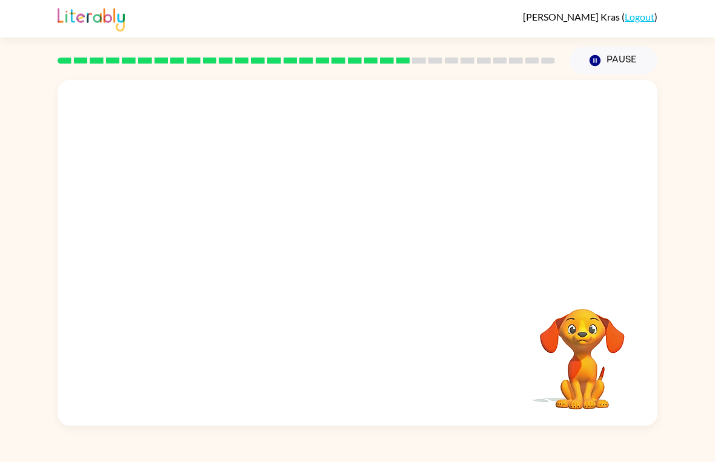
click at [603, 64] on button "Pause Pause" at bounding box center [614, 61] width 88 height 28
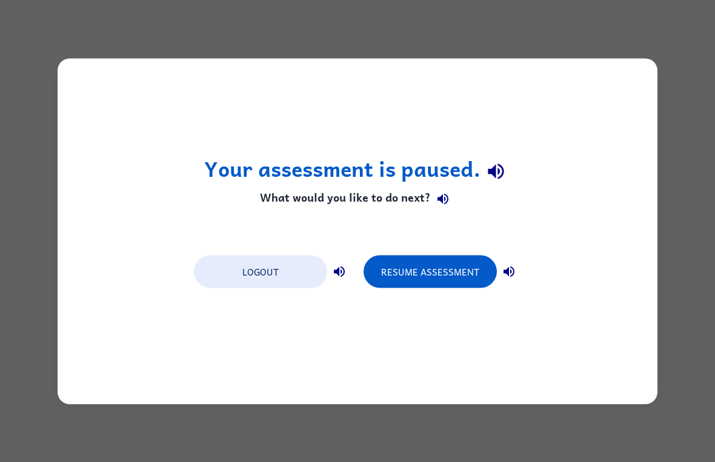
click at [421, 276] on button "Resume Assessment" at bounding box center [430, 271] width 133 height 33
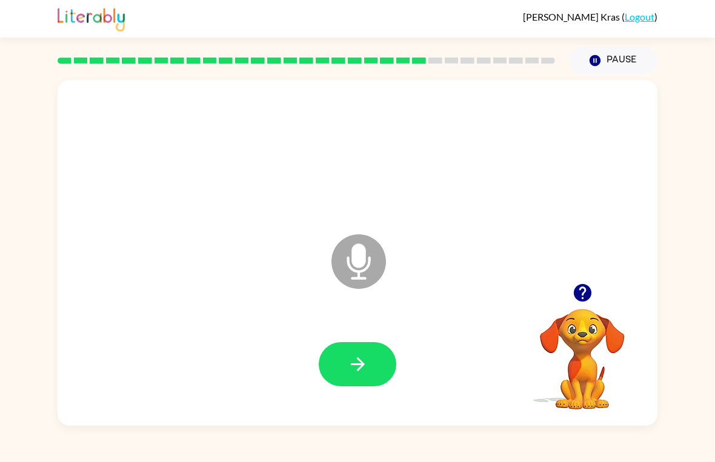
click at [369, 361] on button "button" at bounding box center [358, 364] width 78 height 44
click at [373, 376] on button "button" at bounding box center [358, 364] width 78 height 44
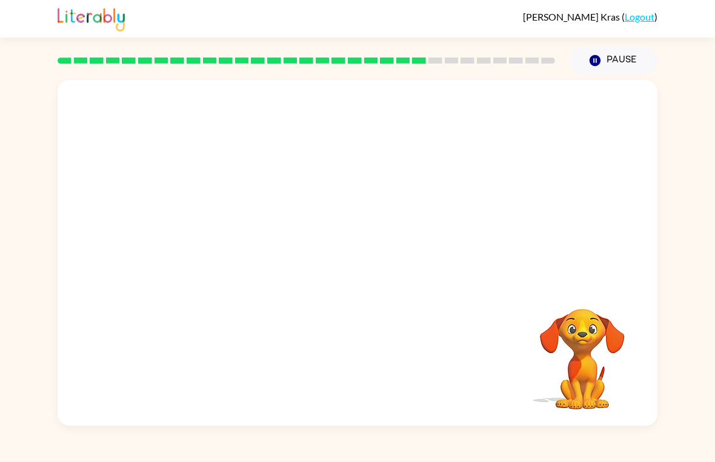
click at [621, 62] on button "Pause Pause" at bounding box center [614, 61] width 88 height 28
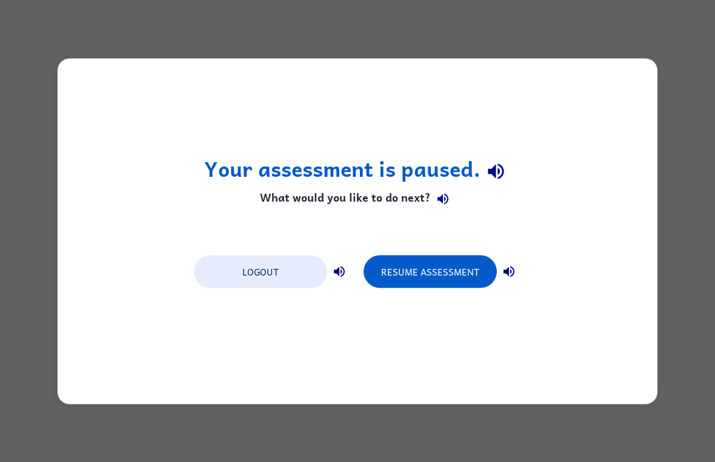
click at [445, 264] on button "Resume Assessment" at bounding box center [430, 271] width 133 height 33
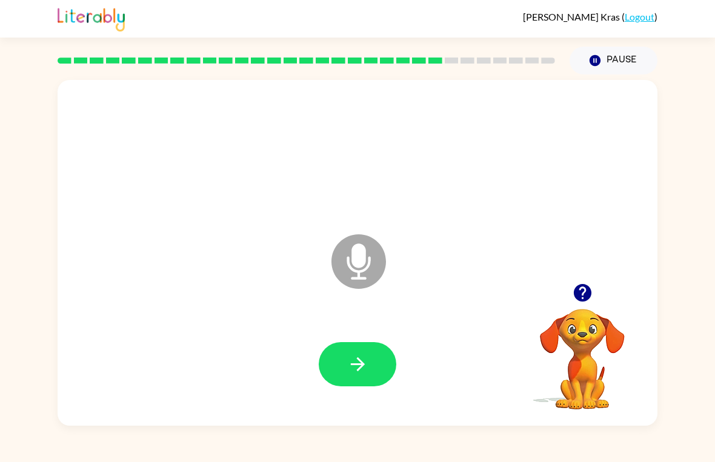
click at [361, 365] on icon "button" at bounding box center [357, 365] width 14 height 14
click at [382, 361] on button "button" at bounding box center [358, 364] width 78 height 44
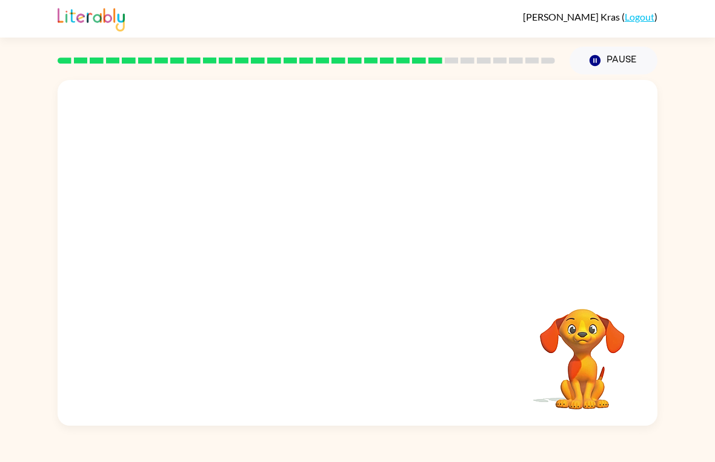
click at [610, 67] on button "Pause Pause" at bounding box center [614, 61] width 88 height 28
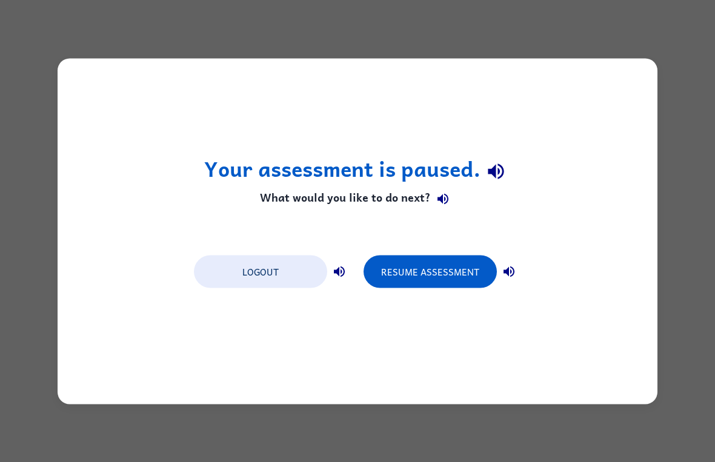
click at [449, 267] on button "Resume Assessment" at bounding box center [430, 271] width 133 height 33
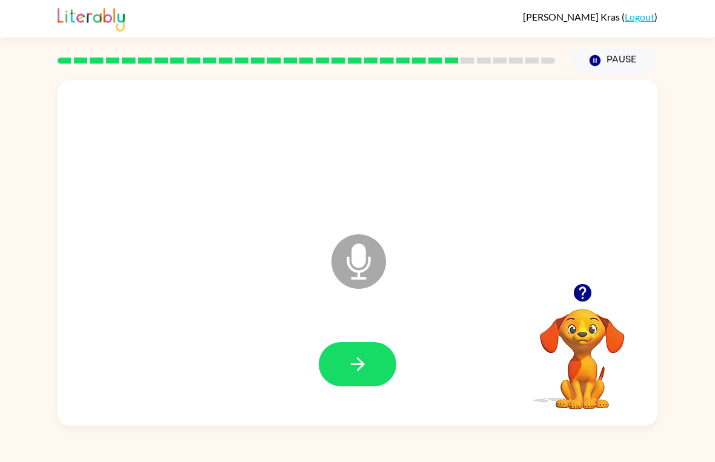
click at [380, 369] on button "button" at bounding box center [358, 364] width 78 height 44
click at [372, 366] on button "button" at bounding box center [358, 364] width 78 height 44
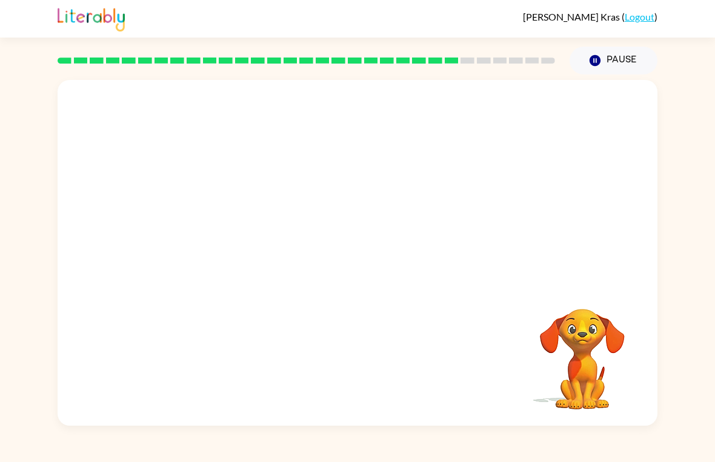
click at [607, 63] on button "Pause Pause" at bounding box center [614, 61] width 88 height 28
click at [607, 62] on button "Pause Pause" at bounding box center [614, 61] width 88 height 28
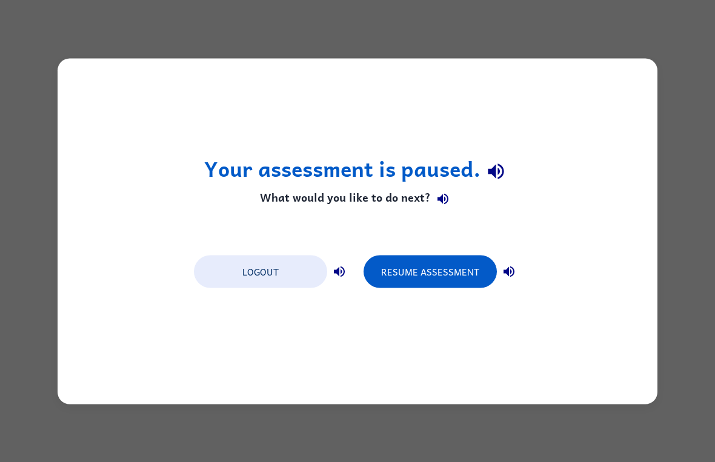
click at [436, 245] on div "Your assessment is paused. What would you like to do next? Logout Resume Assess…" at bounding box center [358, 231] width 600 height 346
click at [450, 272] on button "Resume Assessment" at bounding box center [430, 271] width 133 height 33
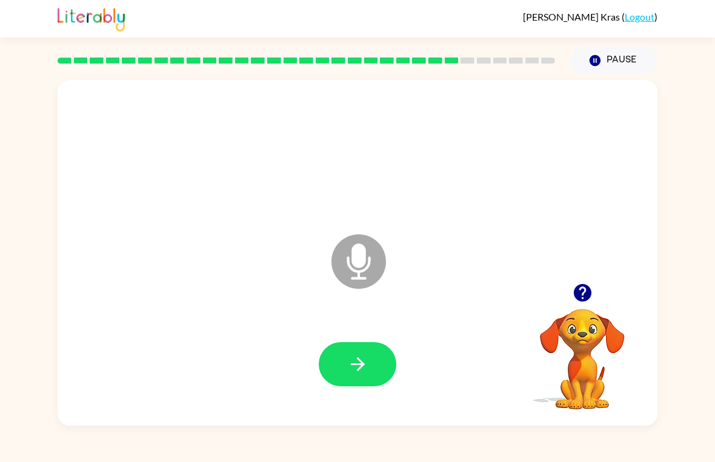
click at [345, 369] on button "button" at bounding box center [358, 364] width 78 height 44
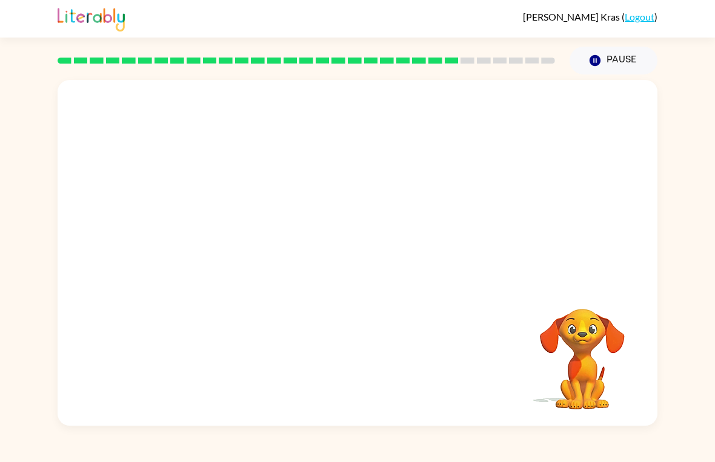
click at [622, 55] on button "Pause Pause" at bounding box center [614, 61] width 88 height 28
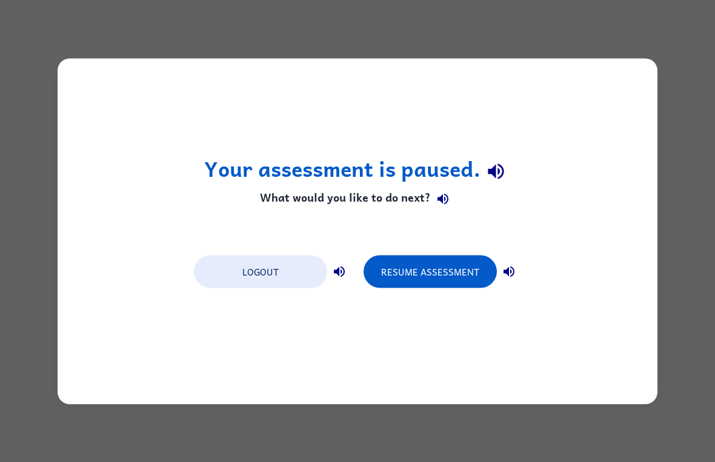
click at [455, 266] on button "Resume Assessment" at bounding box center [430, 271] width 133 height 33
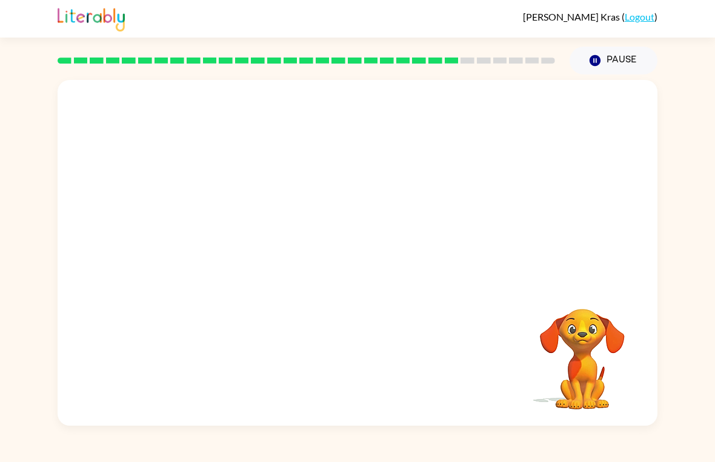
click at [282, 239] on div at bounding box center [358, 182] width 600 height 204
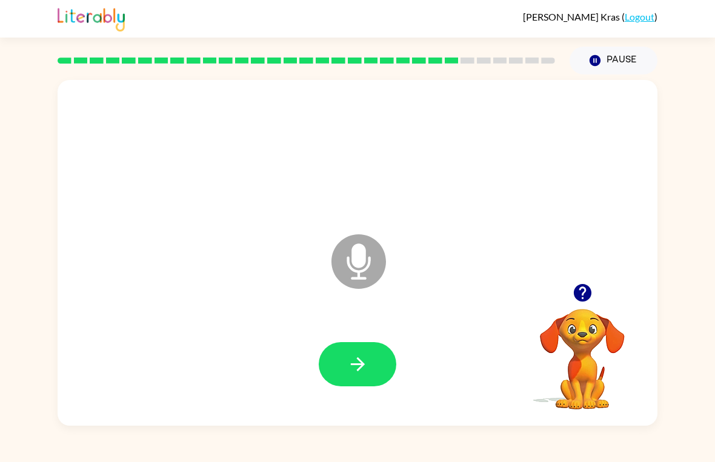
click at [344, 382] on button "button" at bounding box center [358, 364] width 78 height 44
click at [339, 378] on button "button" at bounding box center [358, 364] width 78 height 44
click at [345, 382] on button "button" at bounding box center [358, 364] width 78 height 44
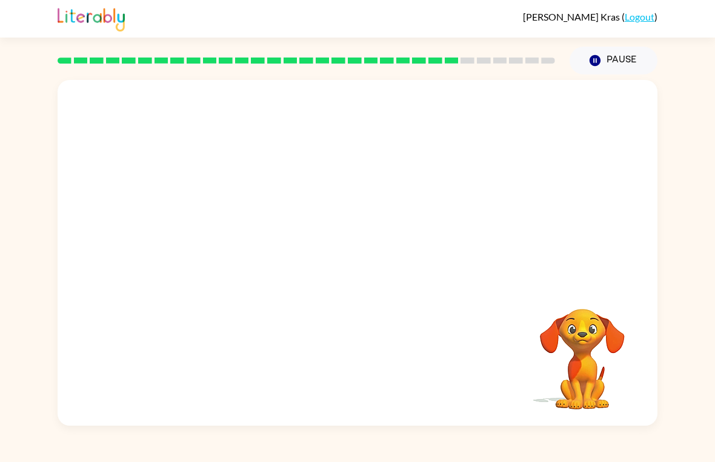
click at [609, 66] on button "Pause Pause" at bounding box center [614, 61] width 88 height 28
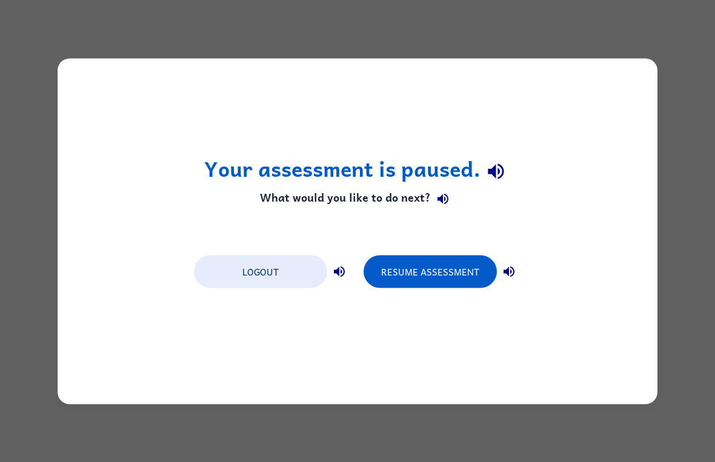
click at [441, 265] on button "Resume Assessment" at bounding box center [430, 271] width 133 height 33
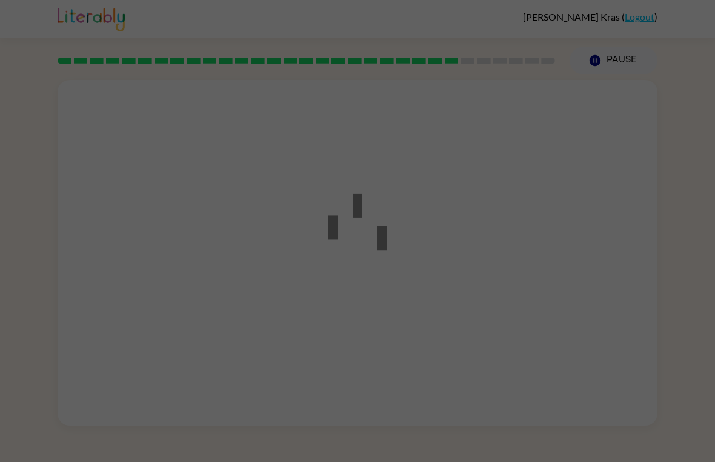
click at [493, 208] on div at bounding box center [357, 231] width 715 height 462
click at [549, 155] on div at bounding box center [357, 231] width 715 height 462
click at [619, 59] on div at bounding box center [357, 231] width 715 height 462
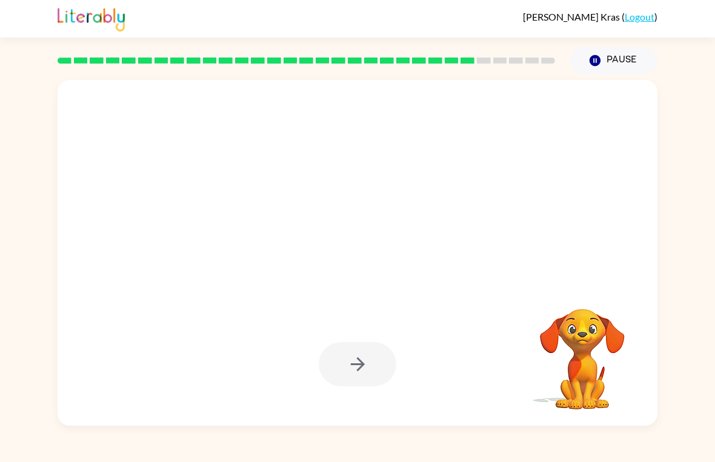
click at [590, 72] on button "Pause Pause" at bounding box center [614, 61] width 88 height 28
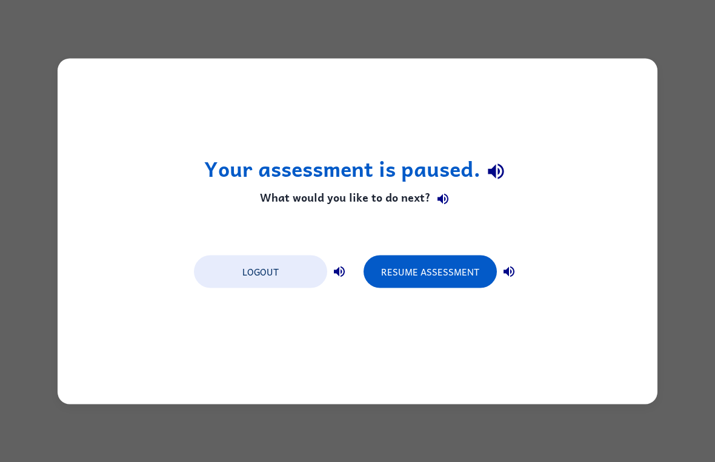
click at [437, 277] on button "Resume Assessment" at bounding box center [430, 271] width 133 height 33
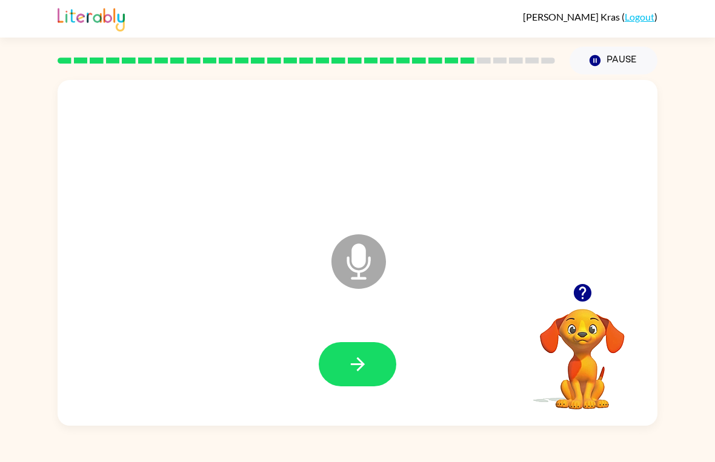
click at [582, 293] on icon "button" at bounding box center [582, 293] width 18 height 18
click at [356, 364] on icon "button" at bounding box center [357, 364] width 21 height 21
click at [362, 370] on icon "button" at bounding box center [357, 364] width 21 height 21
click at [373, 374] on button "button" at bounding box center [358, 364] width 78 height 44
click at [709, 345] on div "Microphone The Microphone is here when it is your turn to talk Your browser mus…" at bounding box center [357, 251] width 715 height 352
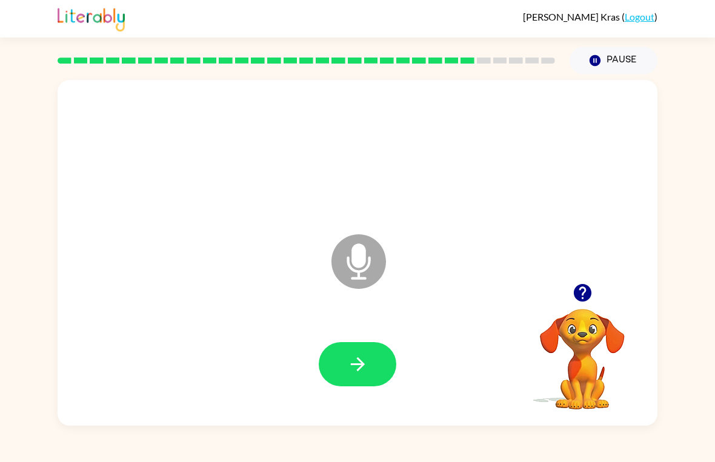
click at [384, 365] on button "button" at bounding box center [358, 364] width 78 height 44
click at [361, 353] on button "button" at bounding box center [358, 364] width 78 height 44
click at [347, 349] on button "button" at bounding box center [358, 364] width 78 height 44
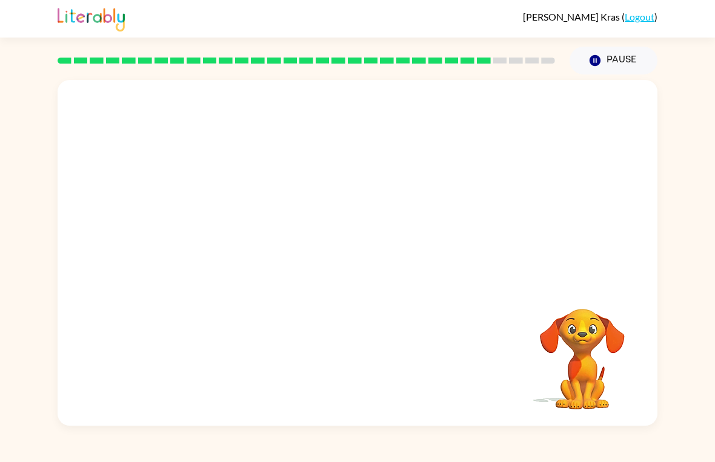
click at [616, 64] on button "Pause Pause" at bounding box center [614, 61] width 88 height 28
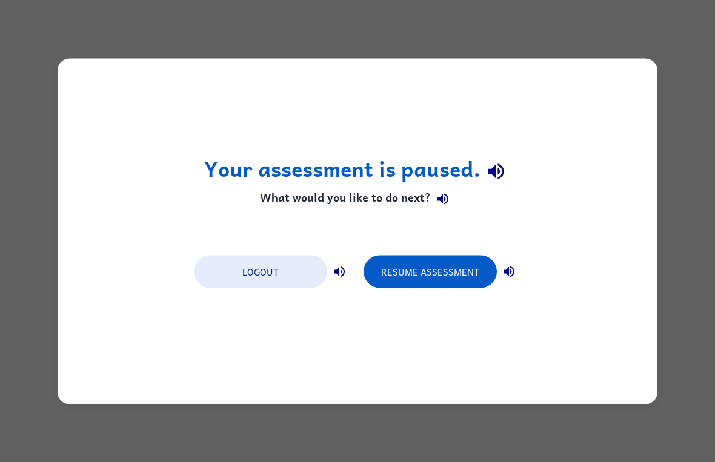
click at [430, 260] on button "Resume Assessment" at bounding box center [430, 271] width 133 height 33
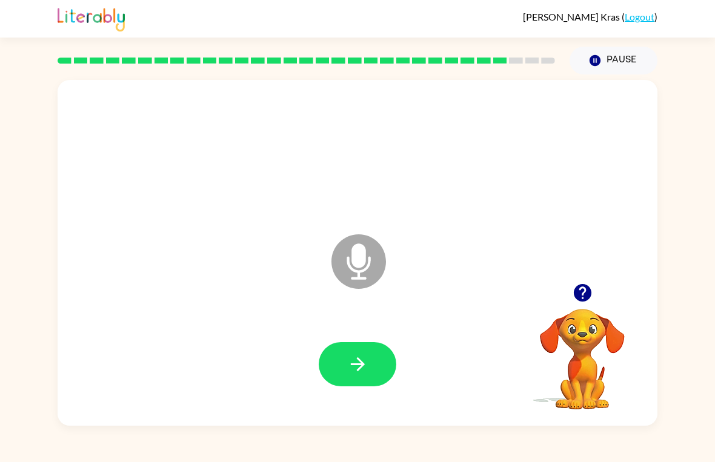
click at [352, 382] on button "button" at bounding box center [358, 364] width 78 height 44
click at [335, 363] on button "button" at bounding box center [358, 364] width 78 height 44
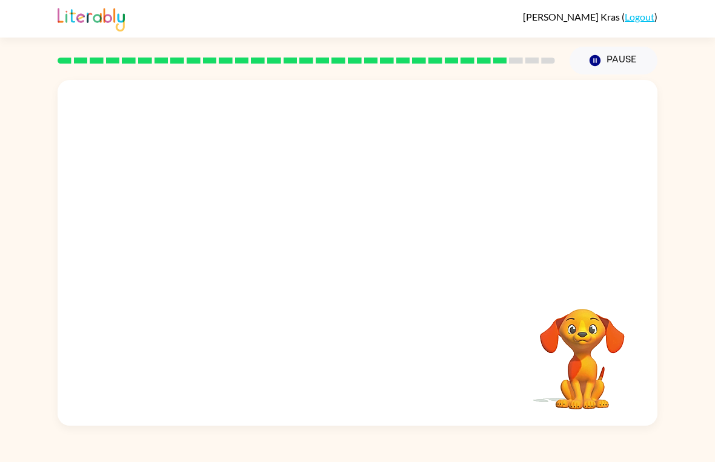
click at [608, 73] on button "Pause Pause" at bounding box center [614, 61] width 88 height 28
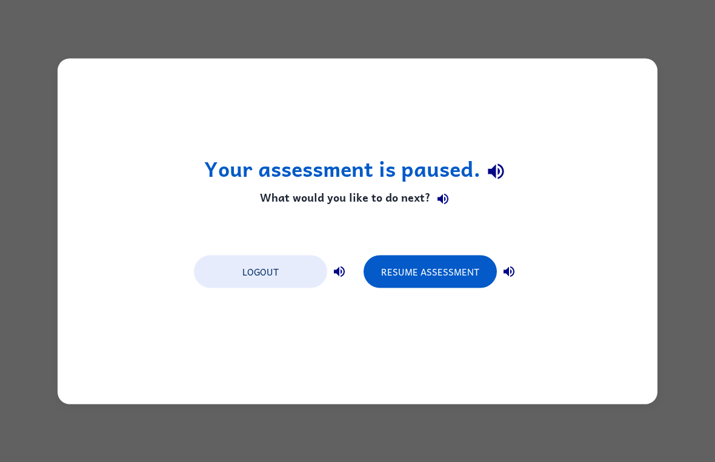
click at [612, 77] on div "Your assessment is paused. What would you like to do next? Logout Resume Assess…" at bounding box center [358, 231] width 600 height 346
click at [443, 272] on button "Resume Assessment" at bounding box center [430, 271] width 133 height 33
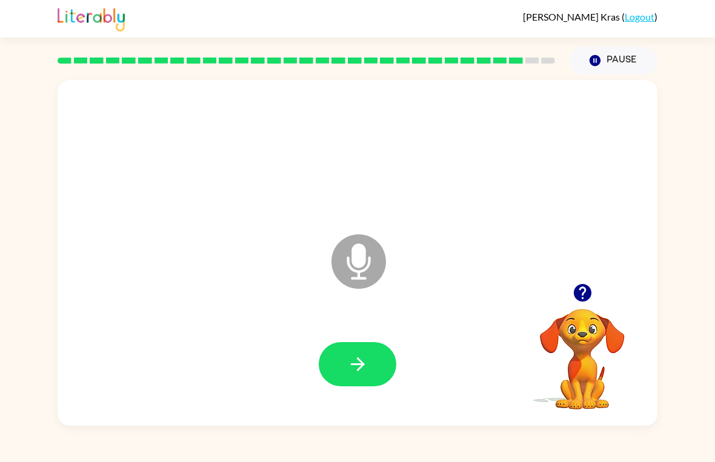
click at [365, 362] on icon "button" at bounding box center [357, 364] width 21 height 21
click at [367, 365] on icon "button" at bounding box center [357, 364] width 21 height 21
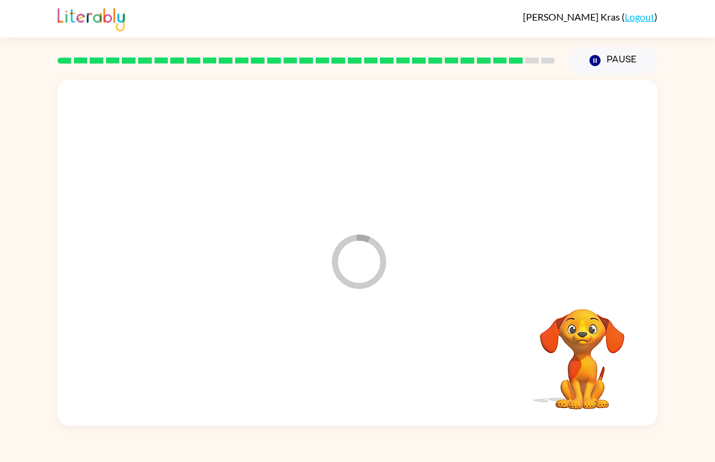
click at [626, 65] on button "Pause Pause" at bounding box center [614, 61] width 88 height 28
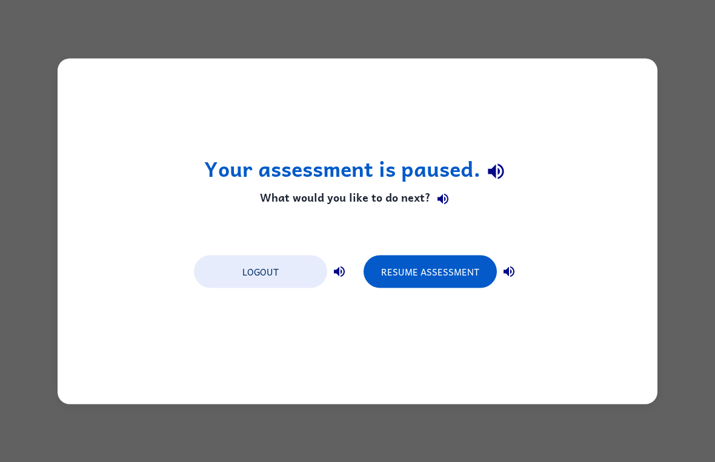
click at [435, 281] on button "Resume Assessment" at bounding box center [430, 271] width 133 height 33
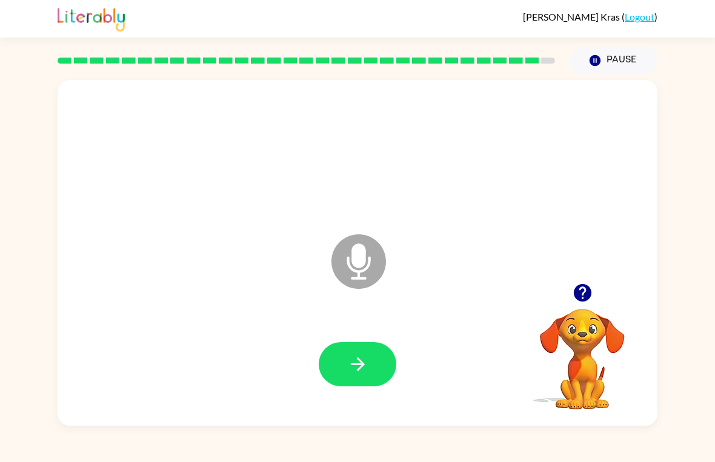
click at [364, 353] on button "button" at bounding box center [358, 364] width 78 height 44
click at [362, 362] on icon "button" at bounding box center [357, 365] width 14 height 14
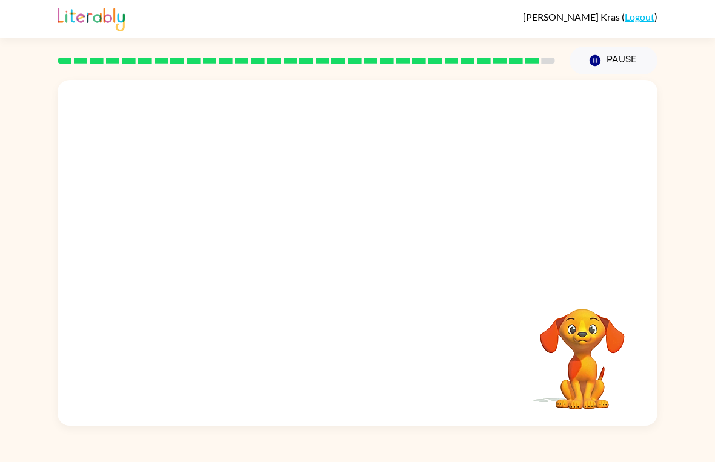
click at [623, 63] on button "Pause Pause" at bounding box center [614, 61] width 88 height 28
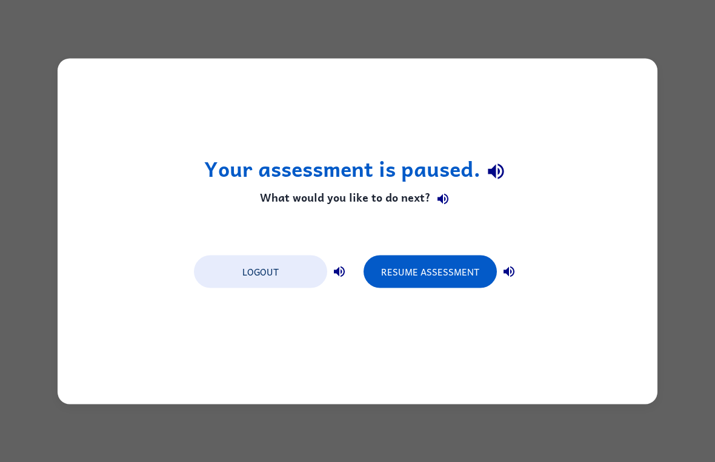
click at [445, 265] on button "Resume Assessment" at bounding box center [430, 271] width 133 height 33
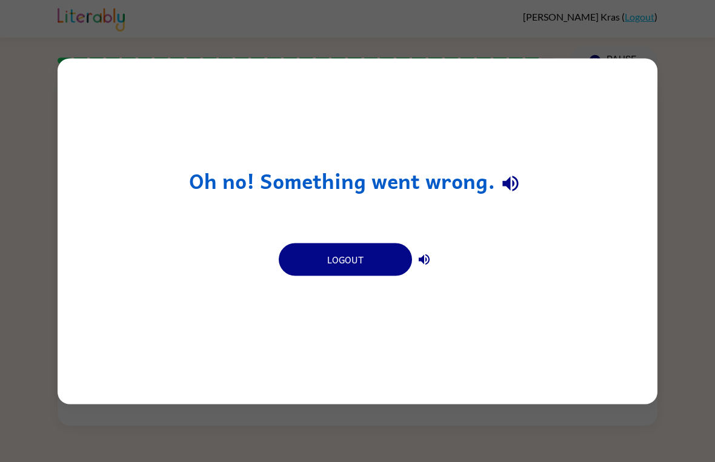
click at [418, 263] on icon "button" at bounding box center [424, 259] width 15 height 15
click at [427, 264] on icon "button" at bounding box center [424, 259] width 11 height 11
click at [513, 185] on icon "button" at bounding box center [510, 184] width 16 height 16
click at [425, 269] on button "button" at bounding box center [424, 259] width 24 height 24
click at [423, 267] on button "button" at bounding box center [424, 259] width 24 height 24
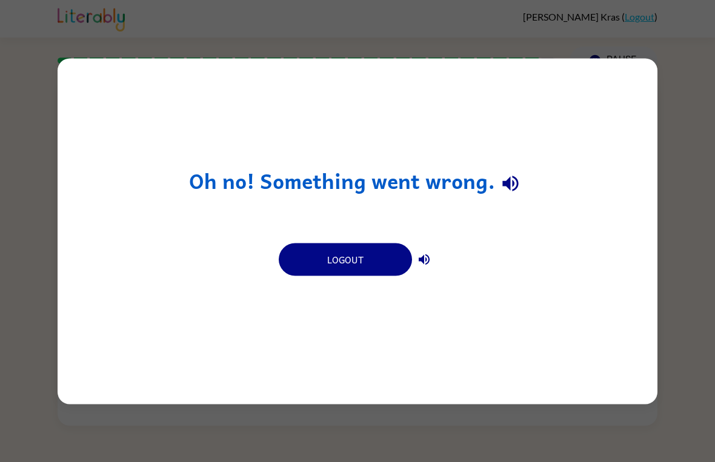
click at [417, 250] on button "button" at bounding box center [424, 259] width 24 height 24
click at [635, 405] on div "Oh no! Something went wrong. Logout" at bounding box center [357, 231] width 715 height 462
click at [333, 266] on button "Logout" at bounding box center [345, 259] width 133 height 33
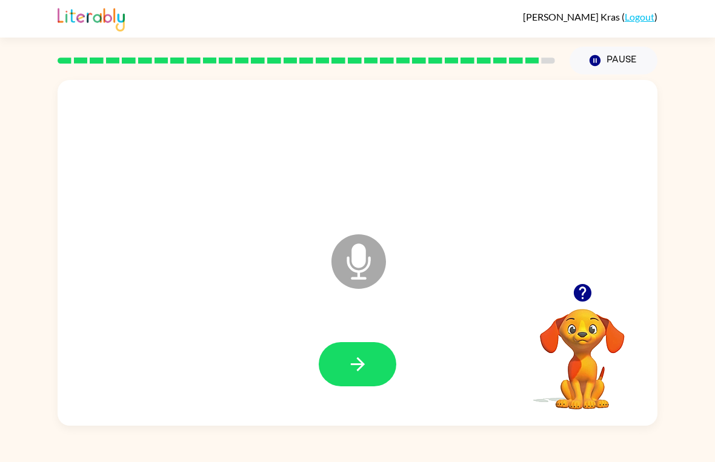
click at [371, 350] on button "button" at bounding box center [358, 364] width 78 height 44
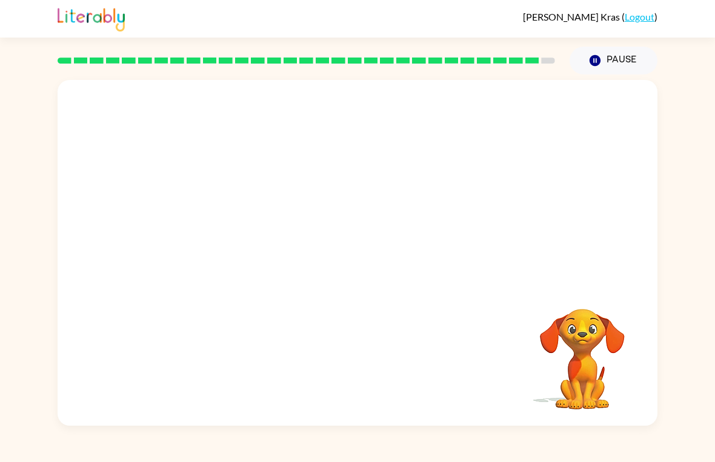
click at [620, 67] on button "Pause Pause" at bounding box center [614, 61] width 88 height 28
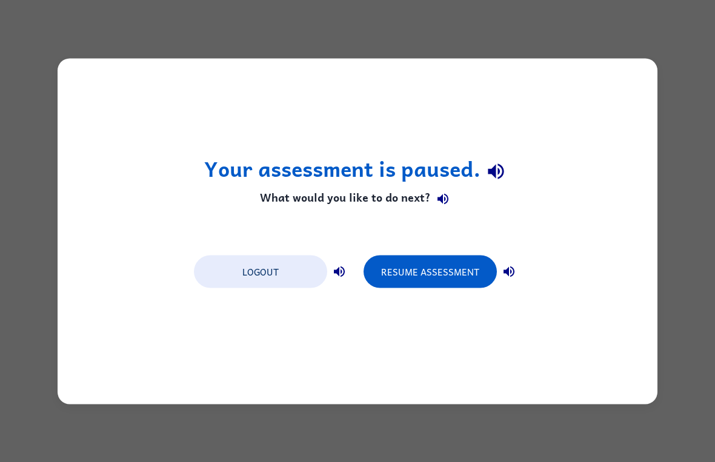
click at [432, 267] on button "Resume Assessment" at bounding box center [430, 271] width 133 height 33
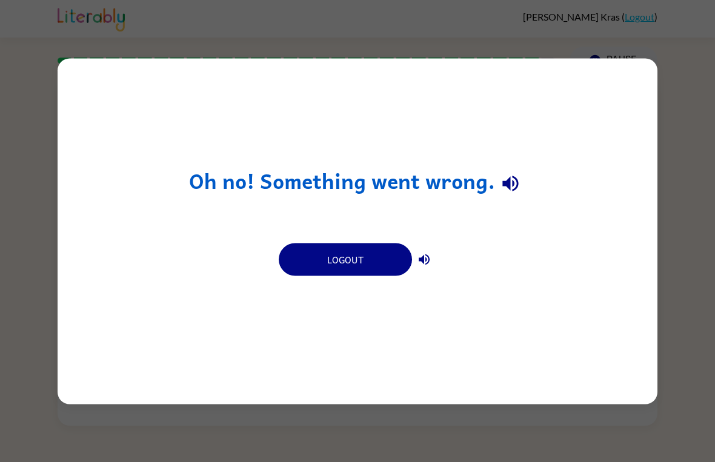
click at [369, 283] on div "Oh no! Something went wrong. Logout" at bounding box center [358, 231] width 600 height 346
click at [365, 266] on button "Logout" at bounding box center [345, 259] width 133 height 33
click at [350, 249] on button "Logout" at bounding box center [345, 259] width 133 height 33
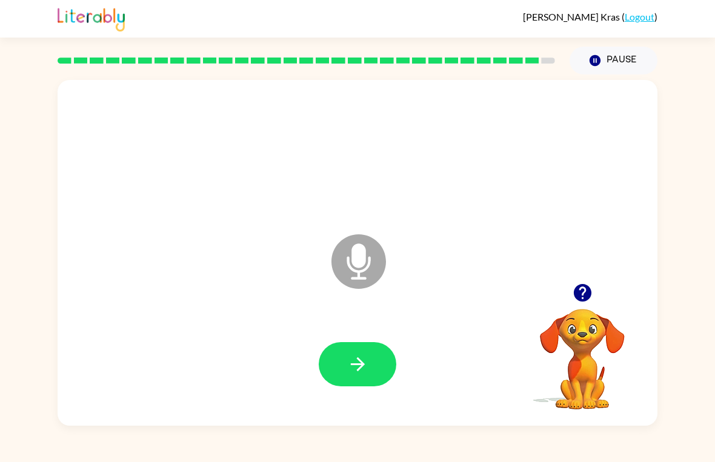
click at [370, 370] on button "button" at bounding box center [358, 364] width 78 height 44
click at [358, 365] on icon "button" at bounding box center [357, 365] width 14 height 14
click at [376, 365] on button "button" at bounding box center [358, 364] width 78 height 44
click at [364, 356] on icon "button" at bounding box center [357, 364] width 21 height 21
